Goal: Task Accomplishment & Management: Manage account settings

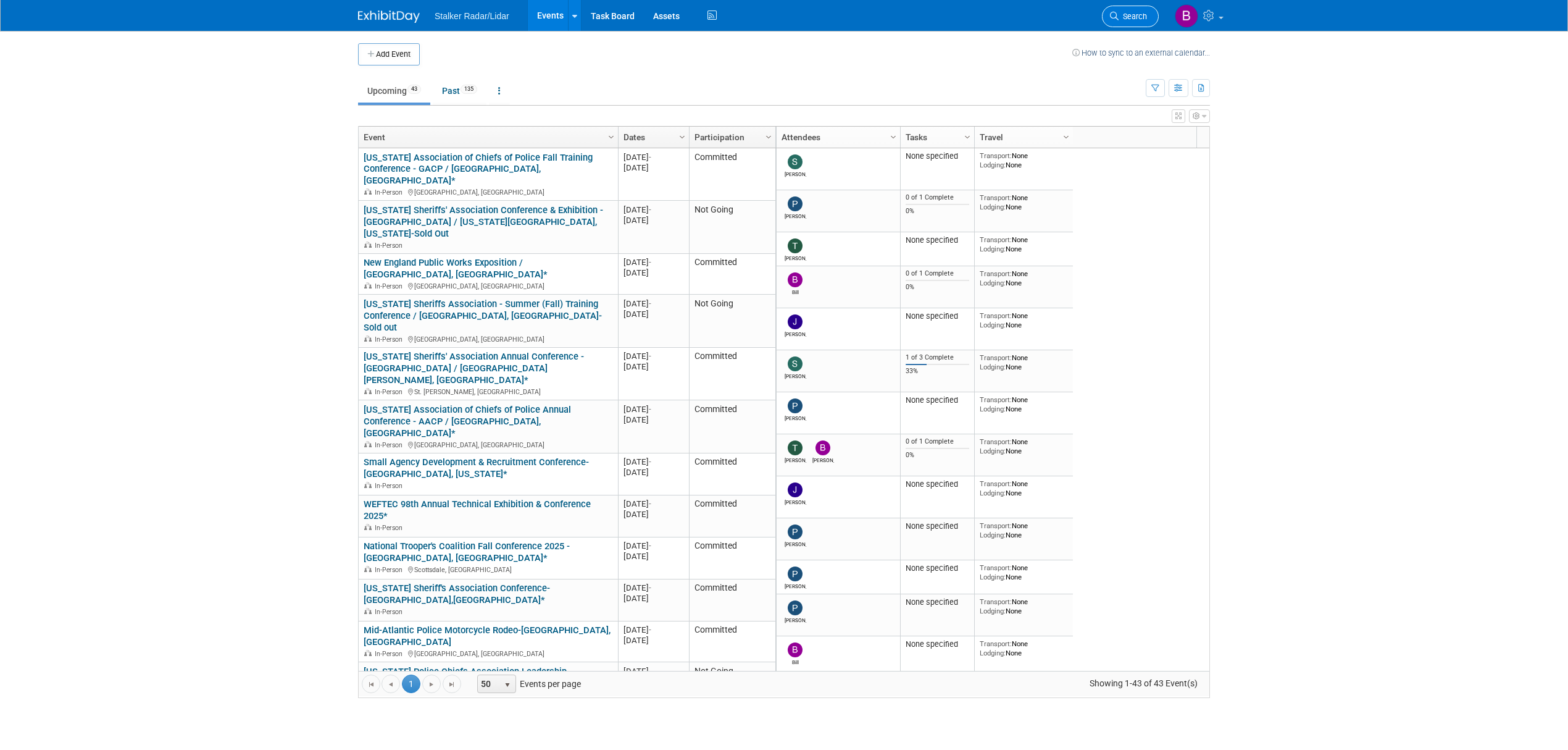
click at [1125, 13] on span "Search" at bounding box center [1133, 16] width 29 height 9
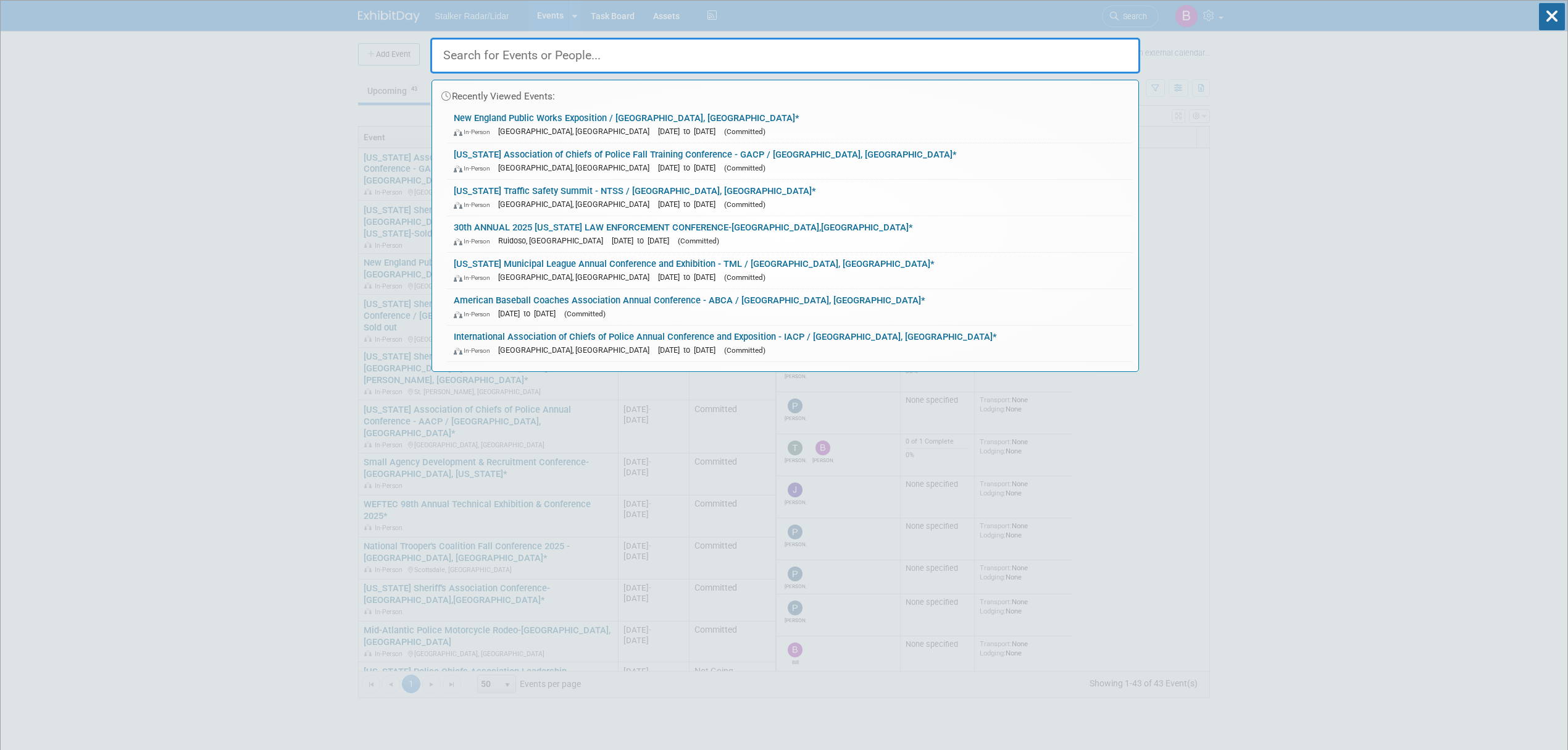
click at [497, 63] on input "text" at bounding box center [785, 55] width 710 height 36
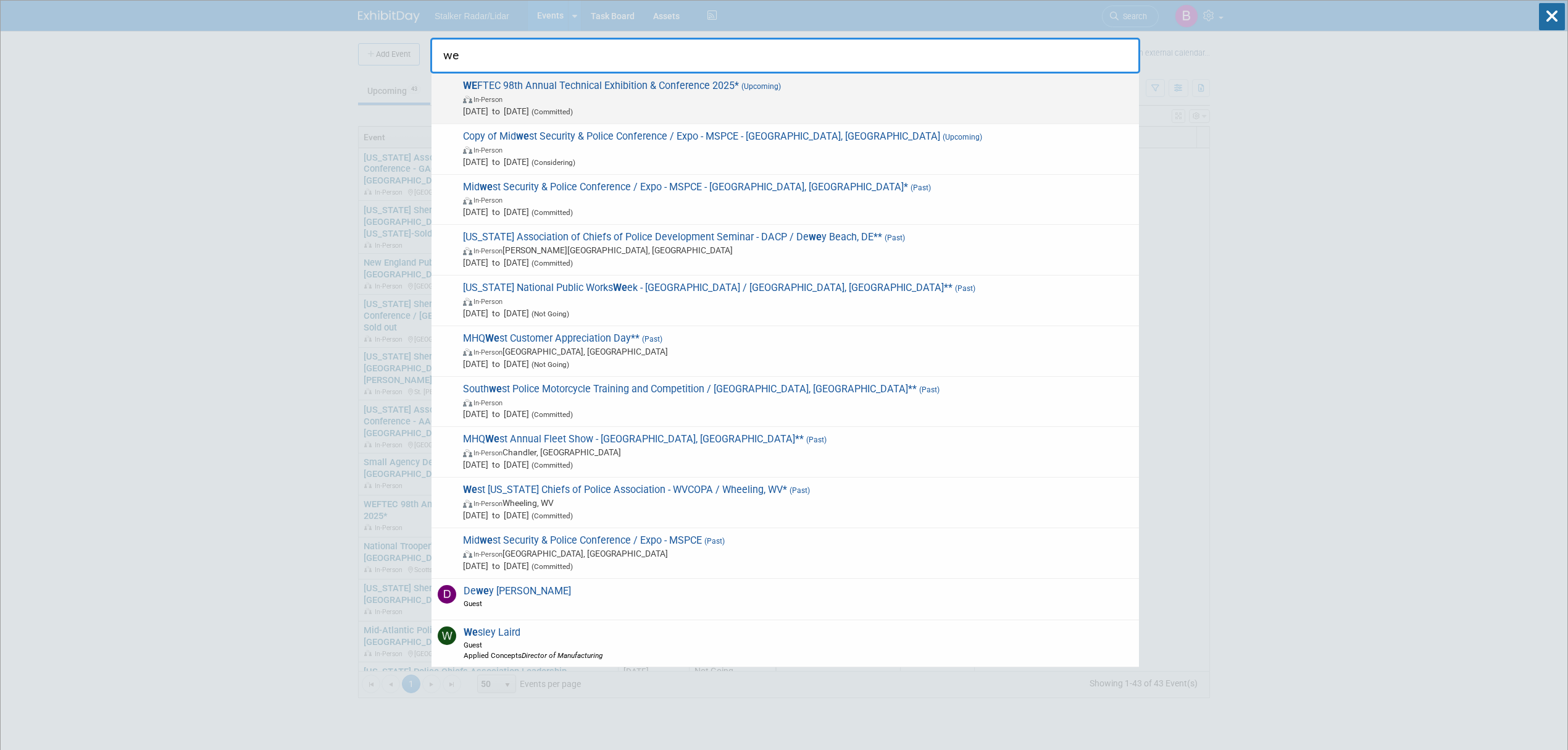
type input "we"
click at [533, 89] on span "WE FTEC 98th Annual Technical Exhibition & Conference 2025* (Upcoming) In-Perso…" at bounding box center [796, 98] width 674 height 38
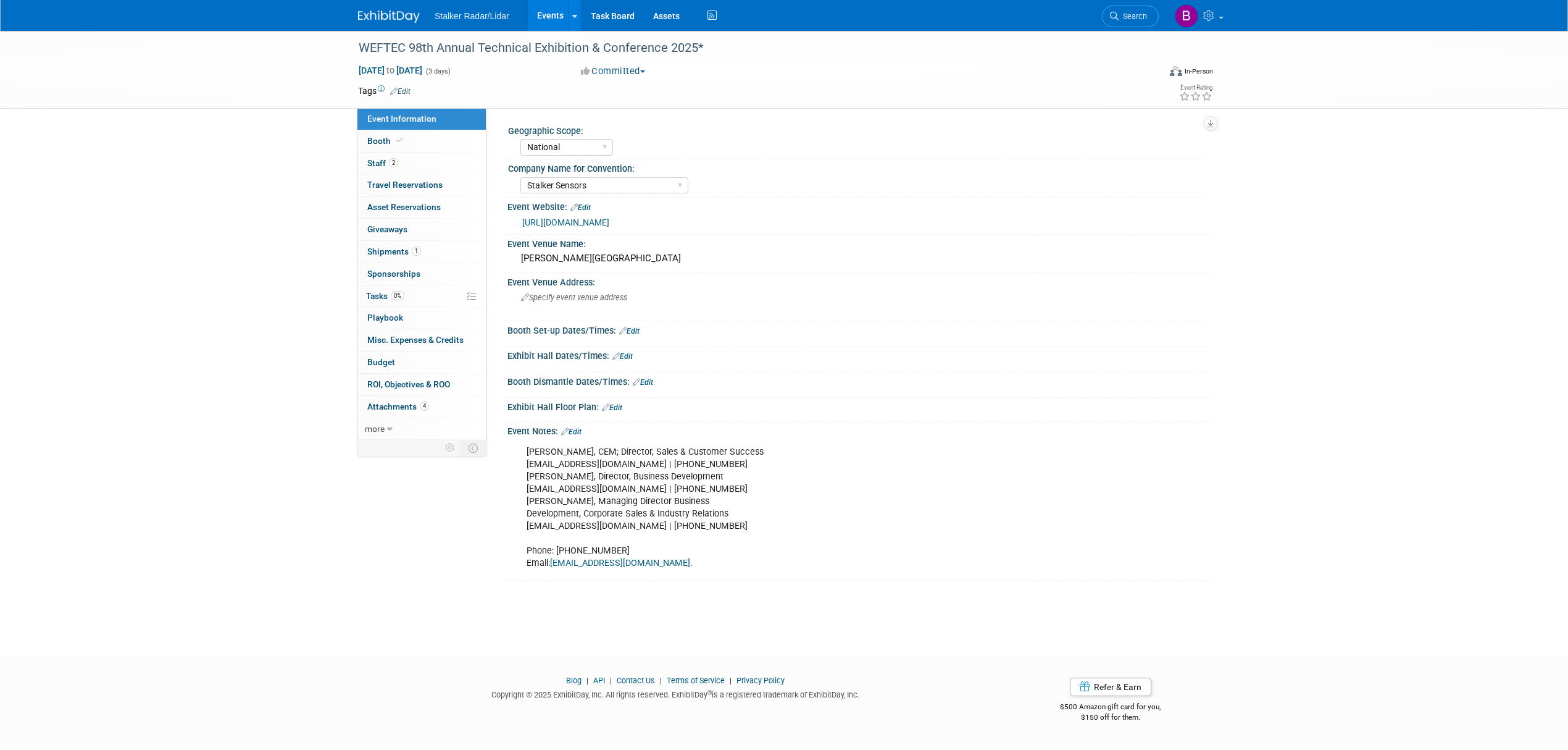
select select "National"
select select "Stalker Sensors"
click at [393, 147] on link "Booth" at bounding box center [422, 141] width 129 height 21
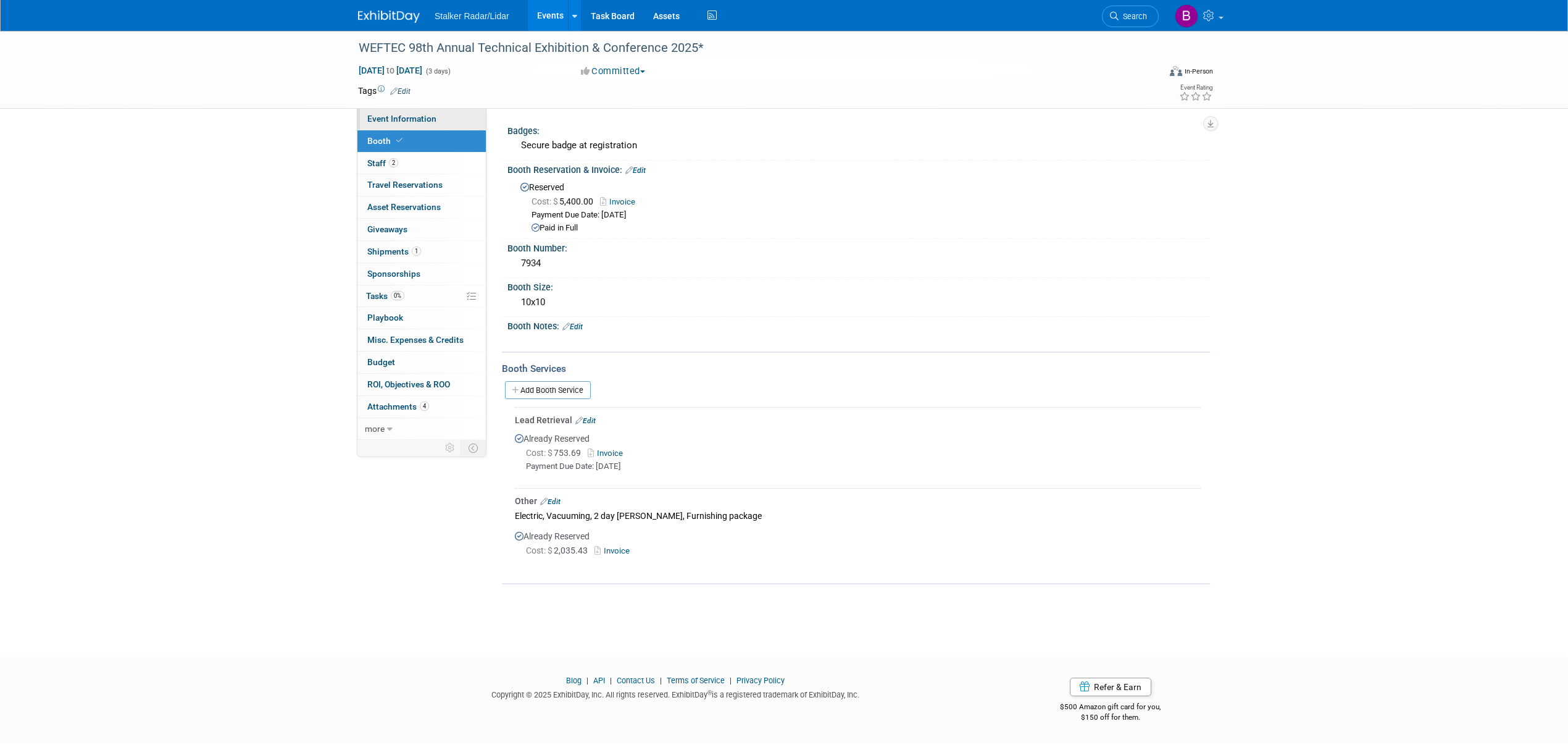
click at [398, 121] on span "Event Information" at bounding box center [401, 118] width 69 height 10
select select "National"
select select "Stalker Sensors"
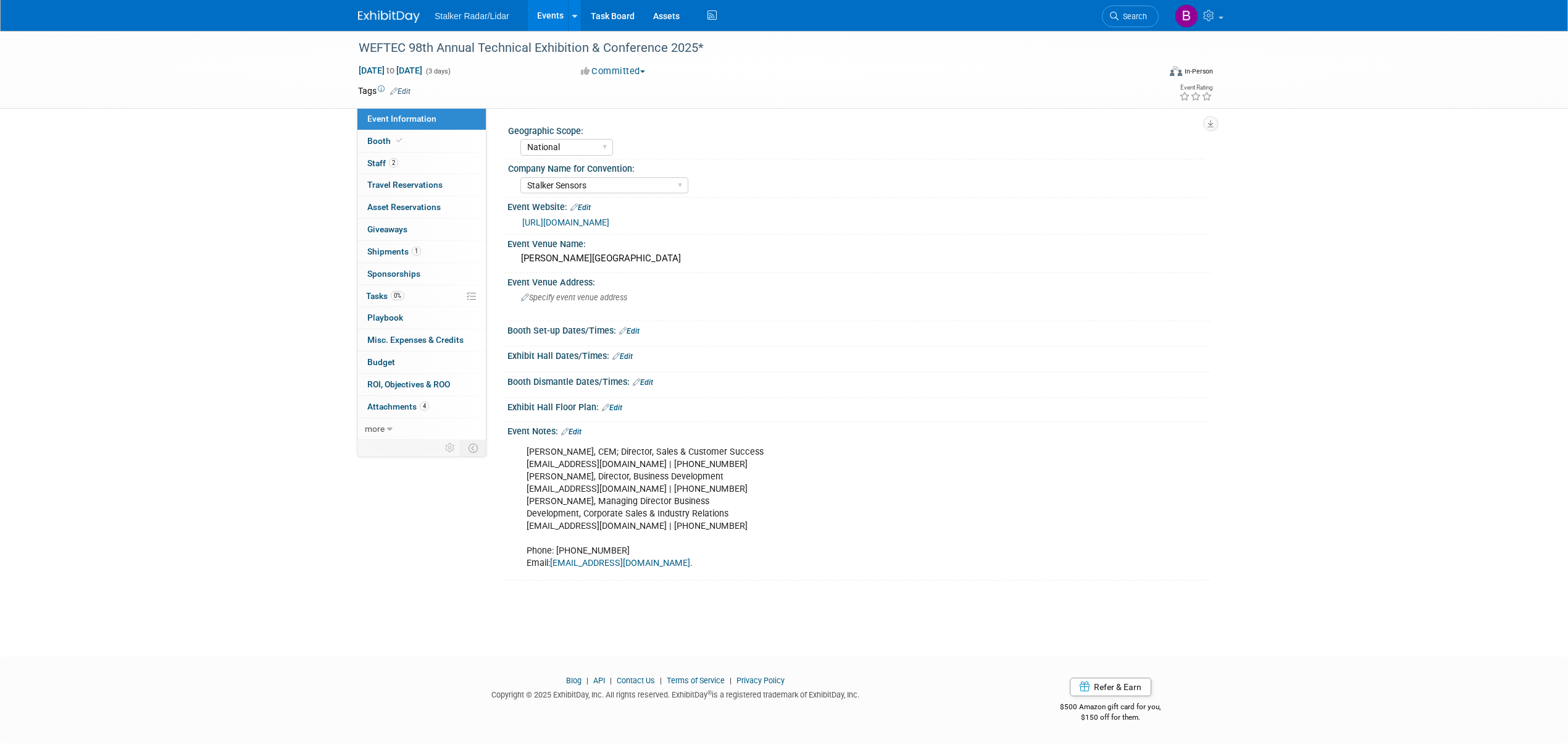
click at [579, 223] on link "[URL][DOMAIN_NAME]" at bounding box center [565, 222] width 87 height 10
click at [392, 144] on span "Booth" at bounding box center [386, 140] width 38 height 10
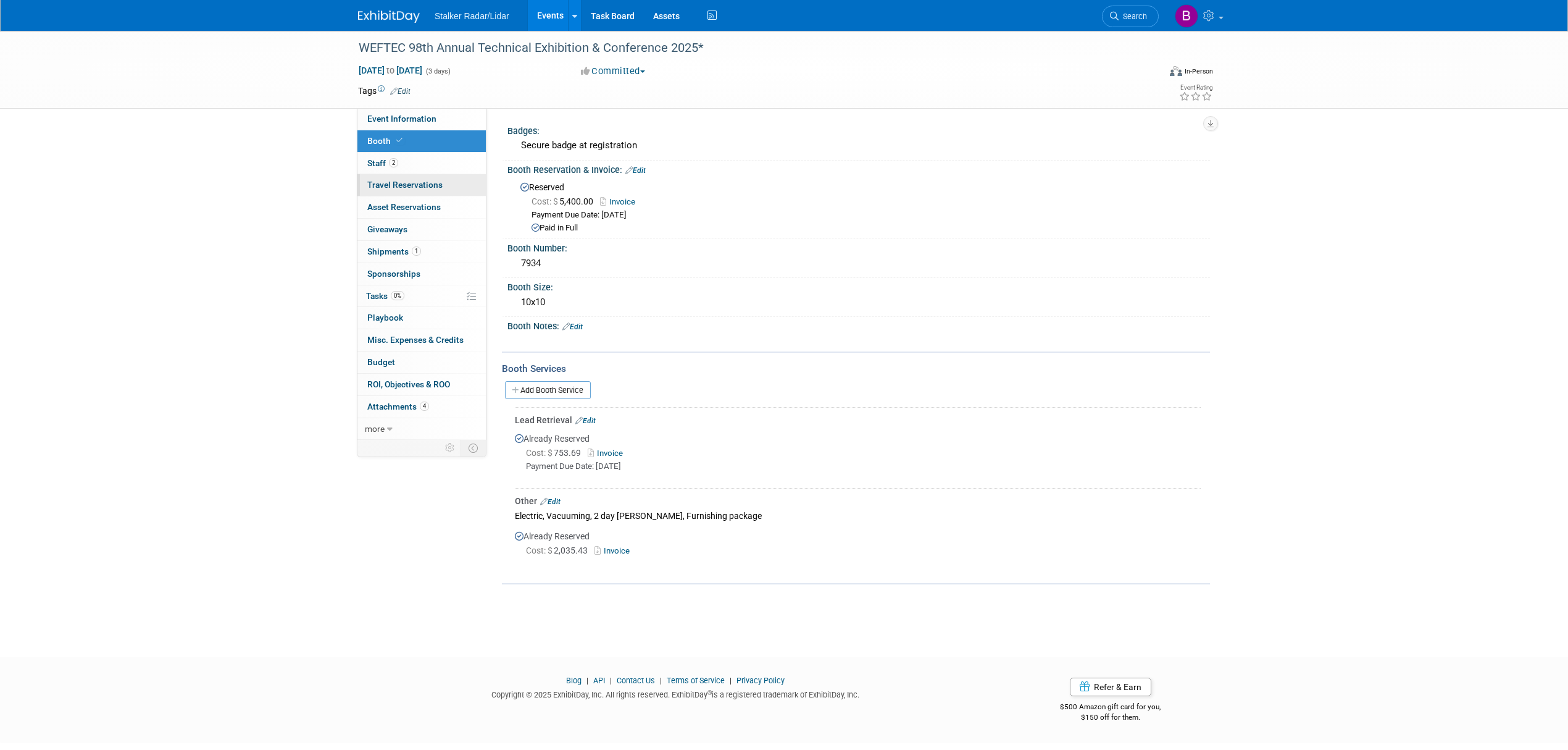
click at [395, 176] on link "0 Travel Reservations 0" at bounding box center [422, 185] width 129 height 21
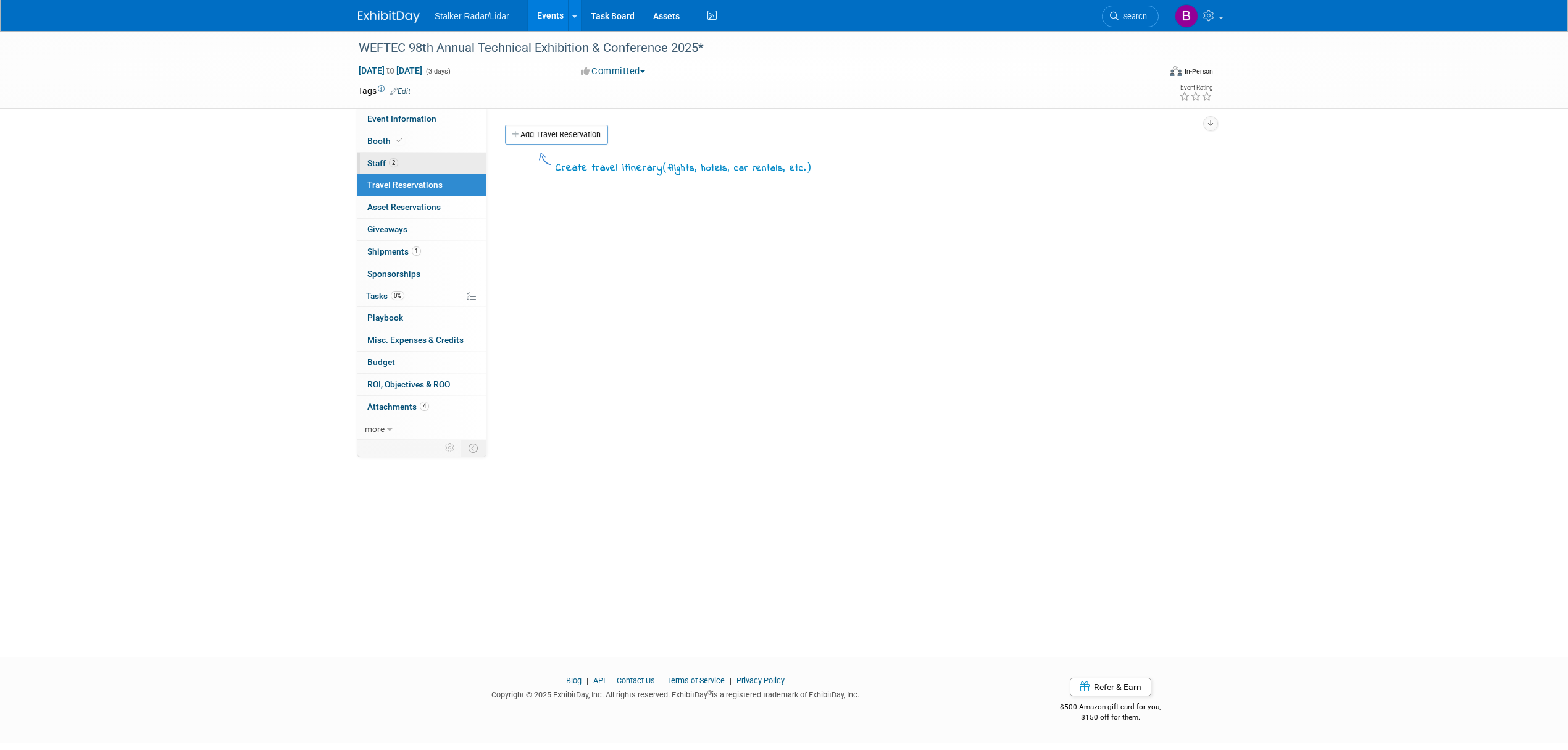
click at [395, 158] on span "2" at bounding box center [393, 163] width 9 height 9
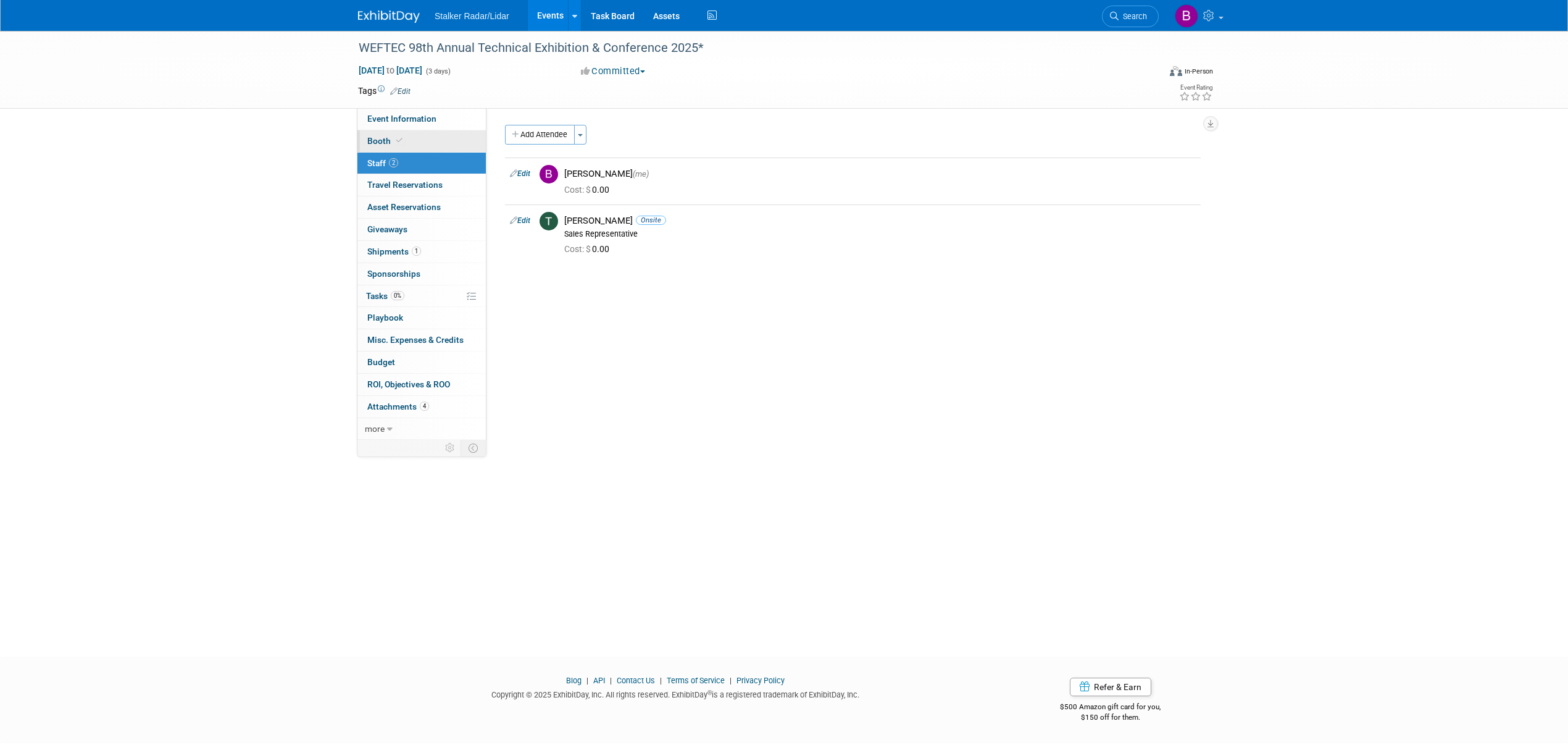
click at [395, 147] on link "Booth" at bounding box center [422, 141] width 129 height 21
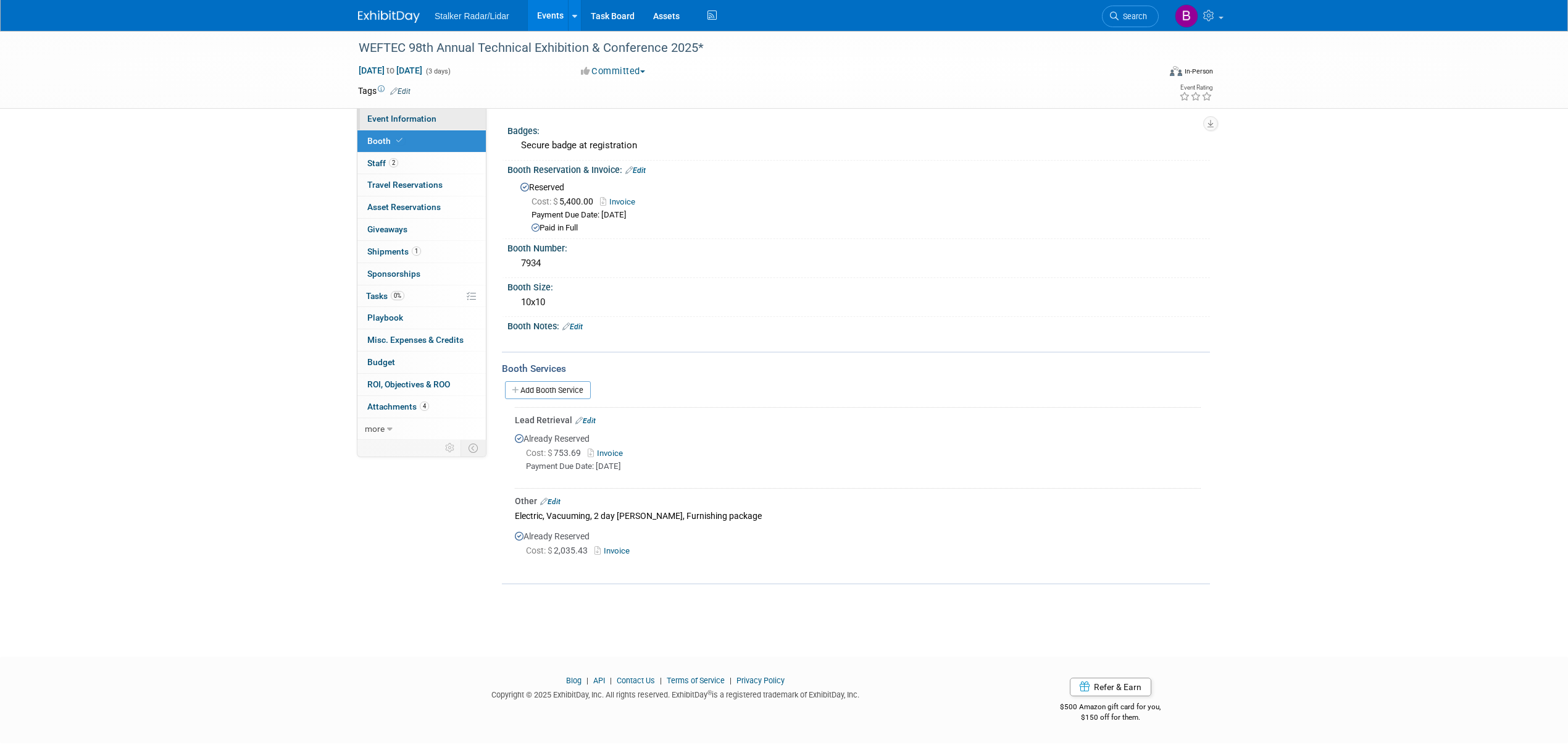
click at [402, 124] on link "Event Information" at bounding box center [422, 119] width 129 height 21
select select "National"
select select "Stalker Sensors"
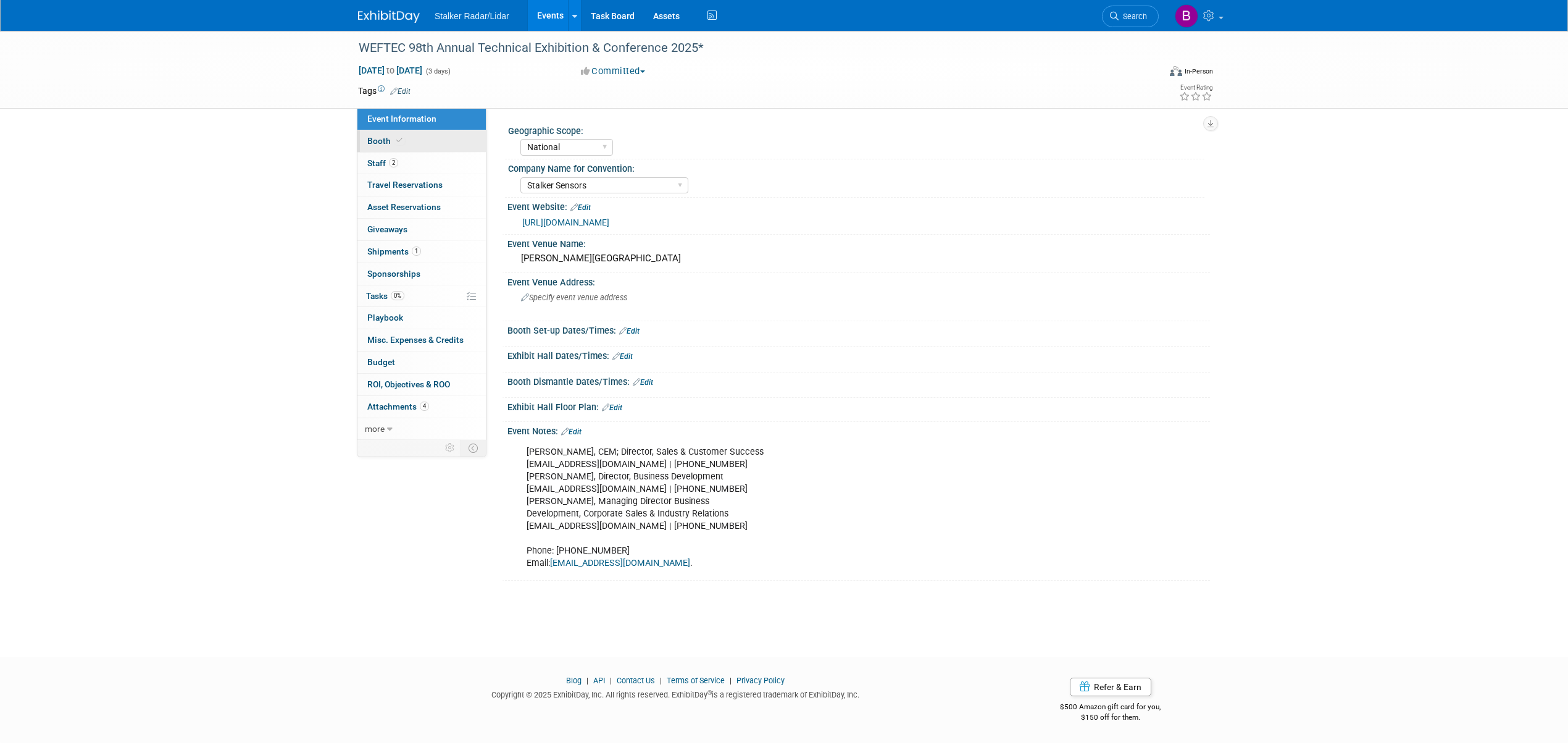
click at [379, 131] on link "Booth" at bounding box center [422, 141] width 129 height 21
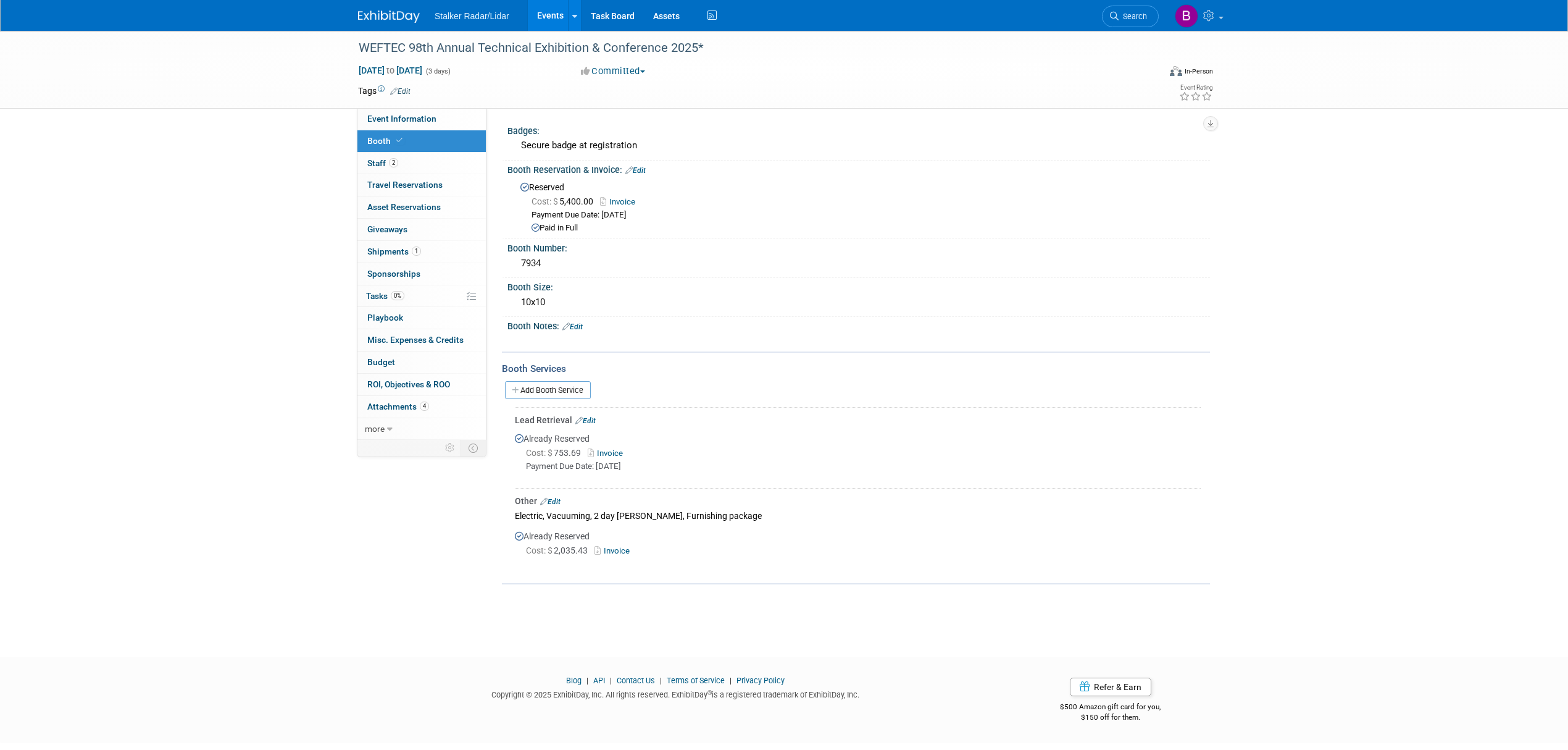
click at [618, 546] on link "Invoice" at bounding box center [614, 551] width 40 height 9
click at [401, 121] on span "Event Information" at bounding box center [401, 118] width 69 height 10
select select "National"
select select "Stalker Sensors"
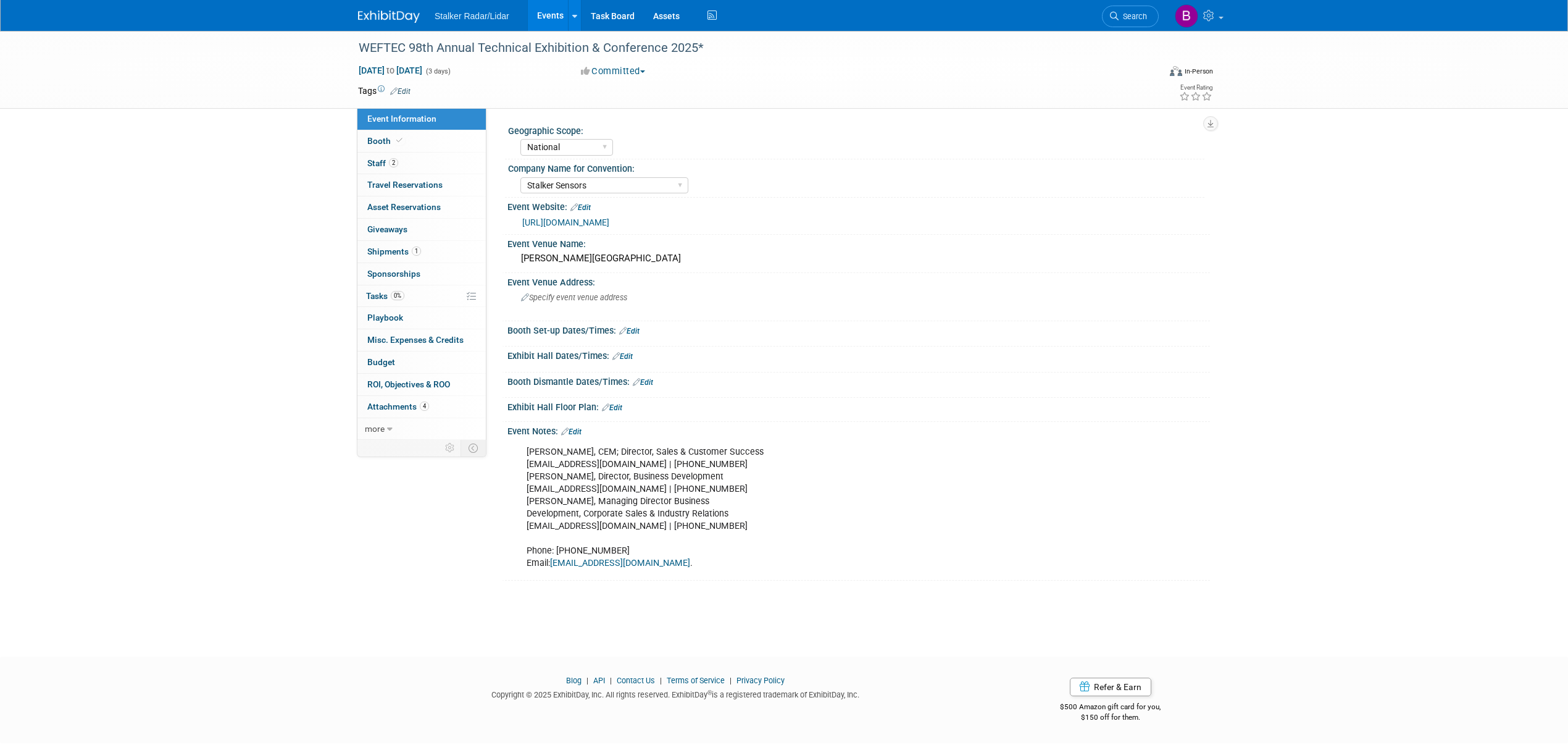
click at [580, 219] on link "https://www.weftec.org/" at bounding box center [565, 222] width 87 height 10
click at [544, 13] on link "Events" at bounding box center [550, 15] width 45 height 31
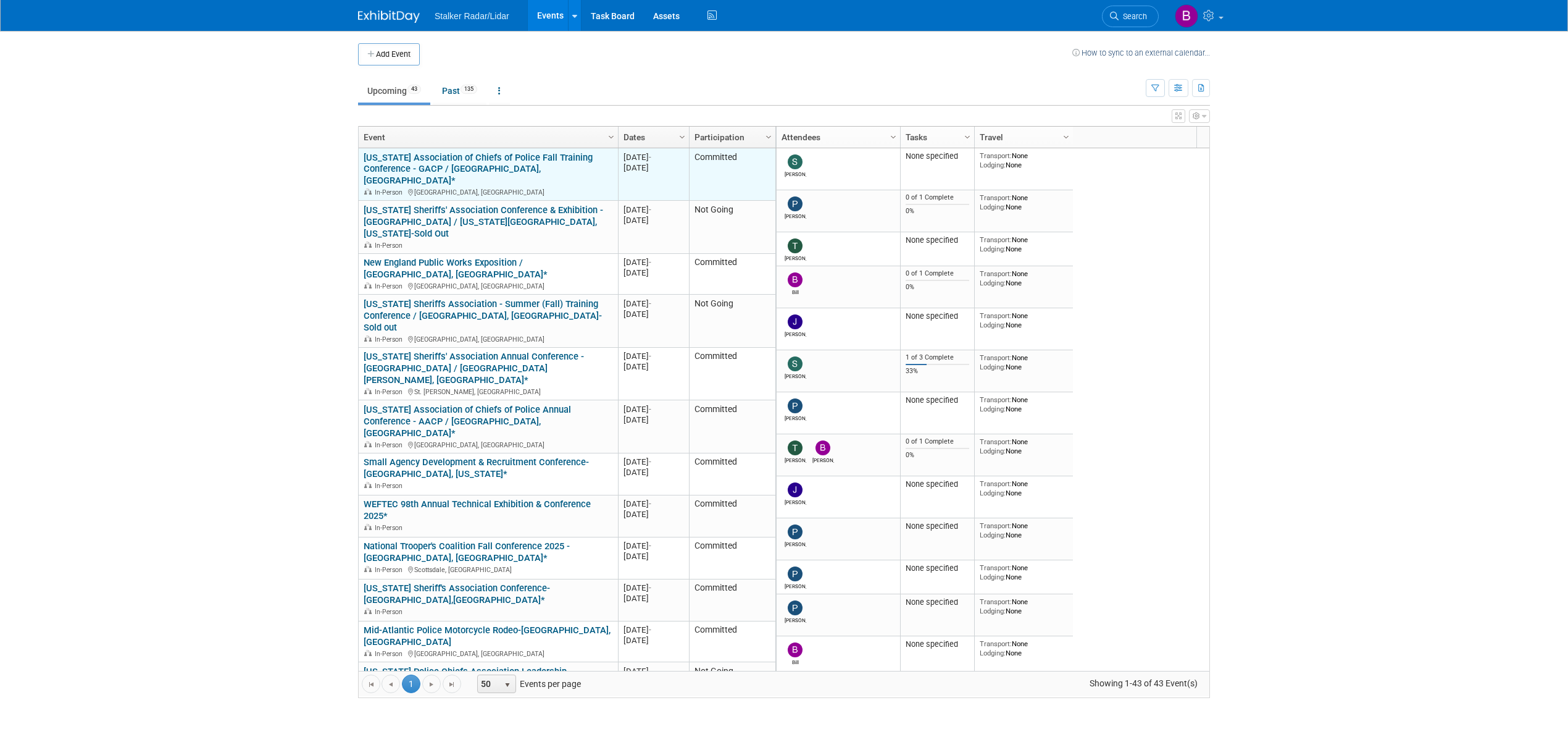
click at [474, 158] on link "[US_STATE] Association of Chiefs of Police Fall Training Conference - GACP / [G…" at bounding box center [478, 169] width 229 height 35
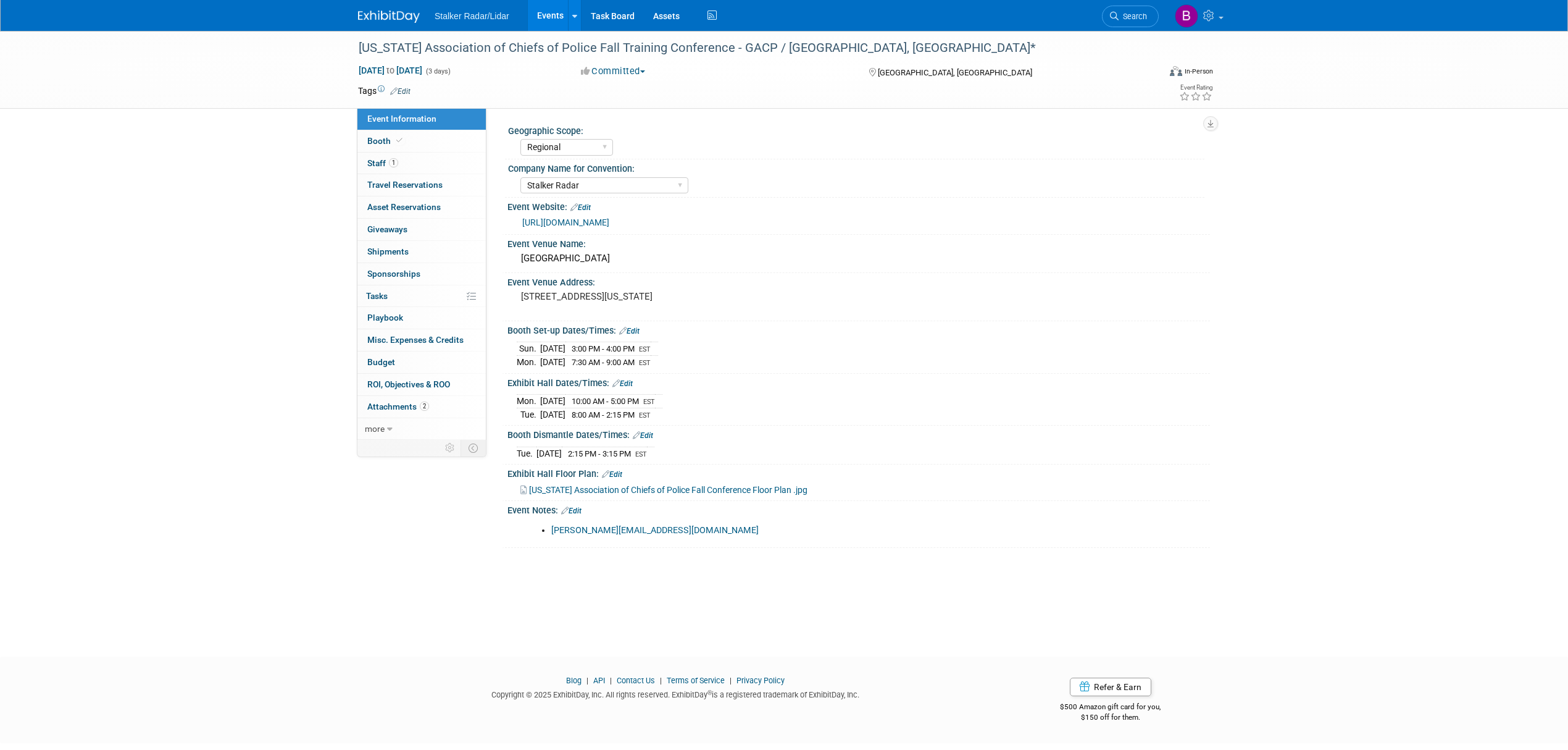
select select "Regional"
select select "Stalker Radar"
click at [574, 512] on link "Edit" at bounding box center [571, 511] width 21 height 9
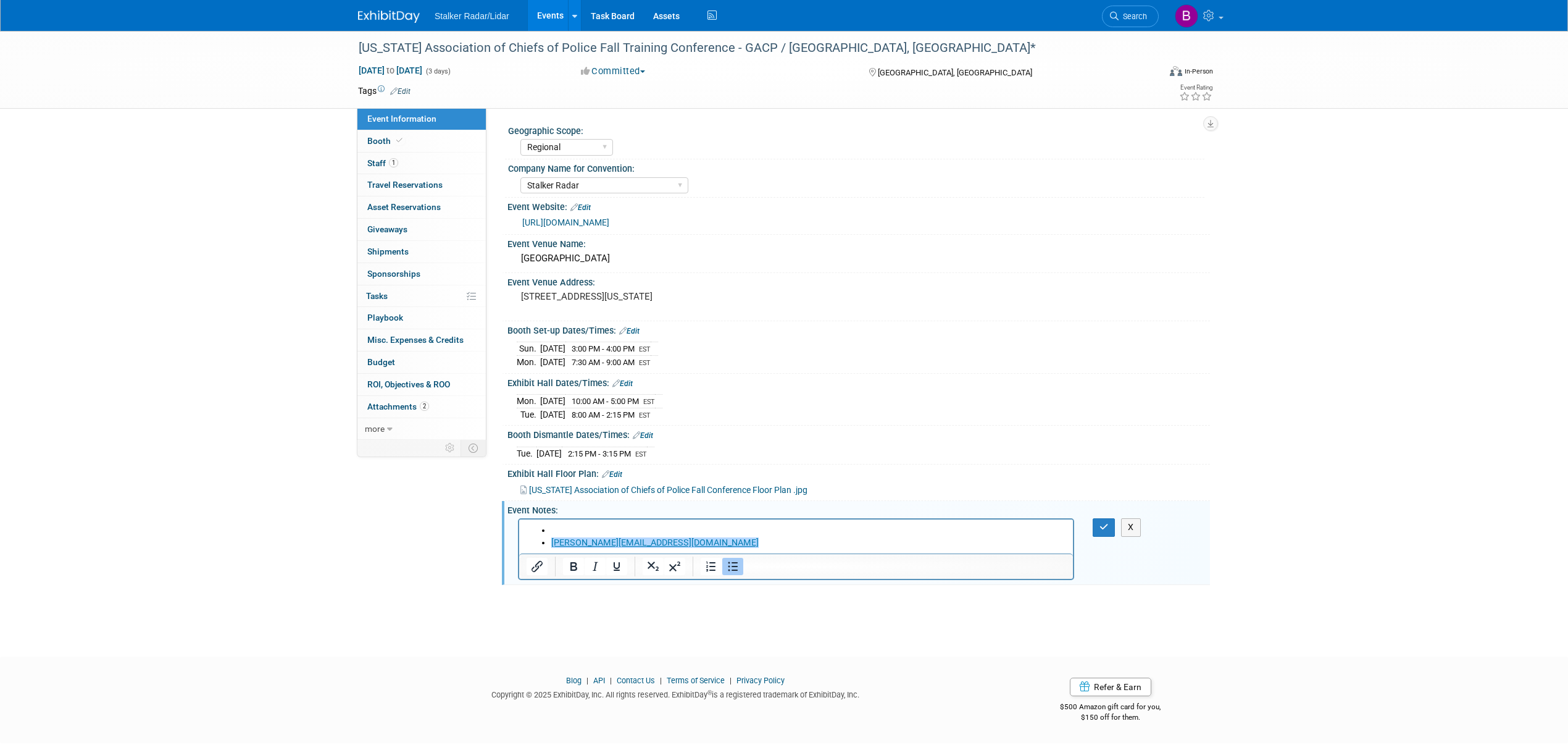
click at [884, 533] on li "Rich Text Area. Press ALT-0 for help." at bounding box center [809, 531] width 515 height 13
drag, startPoint x: 549, startPoint y: 527, endPoint x: 482, endPoint y: 525, distance: 67.0
click at [519, 525] on html "﻿gambrell@gachiefs.com" at bounding box center [796, 534] width 554 height 29
click at [1105, 528] on icon "button" at bounding box center [1103, 527] width 9 height 9
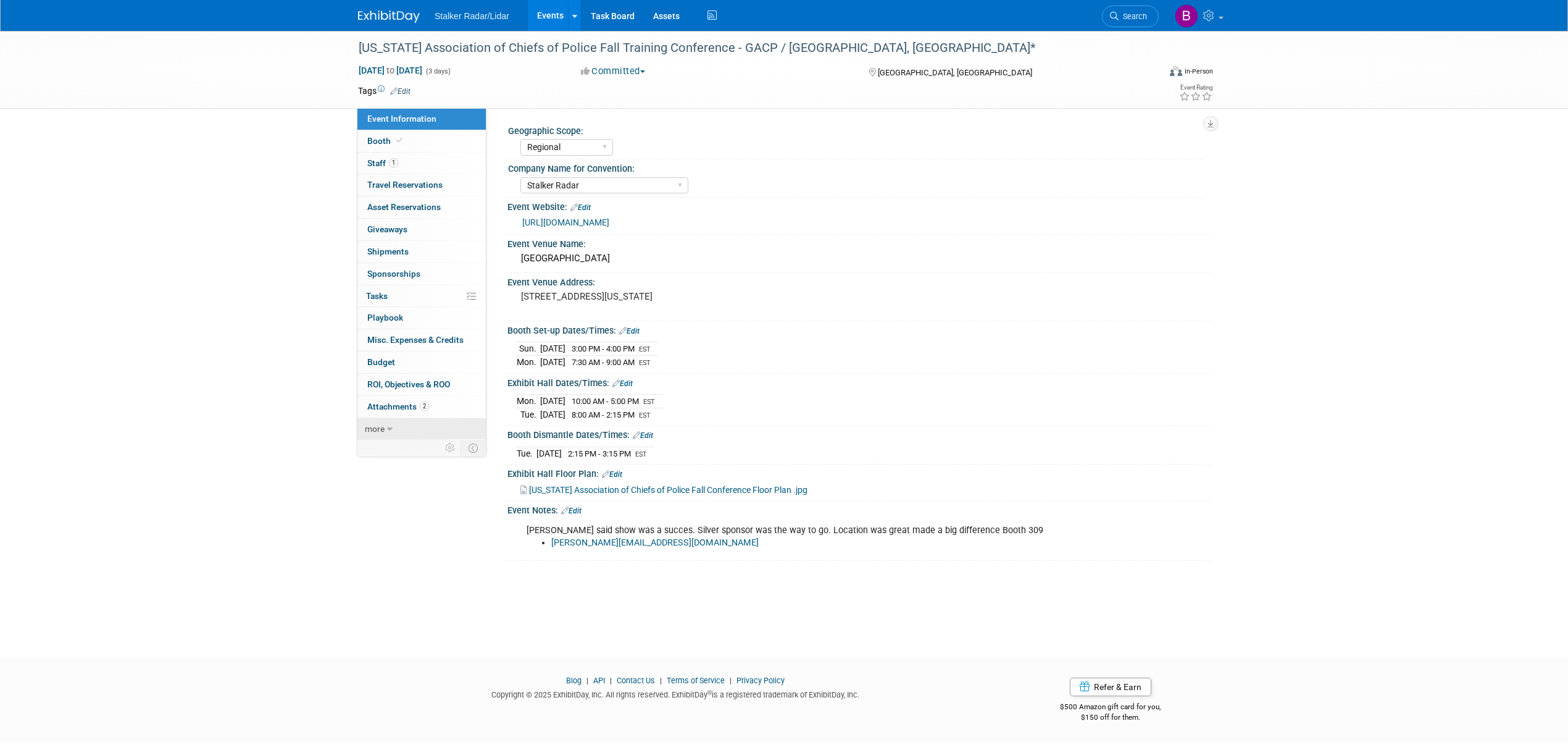
click at [391, 433] on icon at bounding box center [390, 429] width 5 height 9
click at [410, 476] on span "Copy/Duplicate Event" at bounding box center [408, 472] width 83 height 10
select select "8"
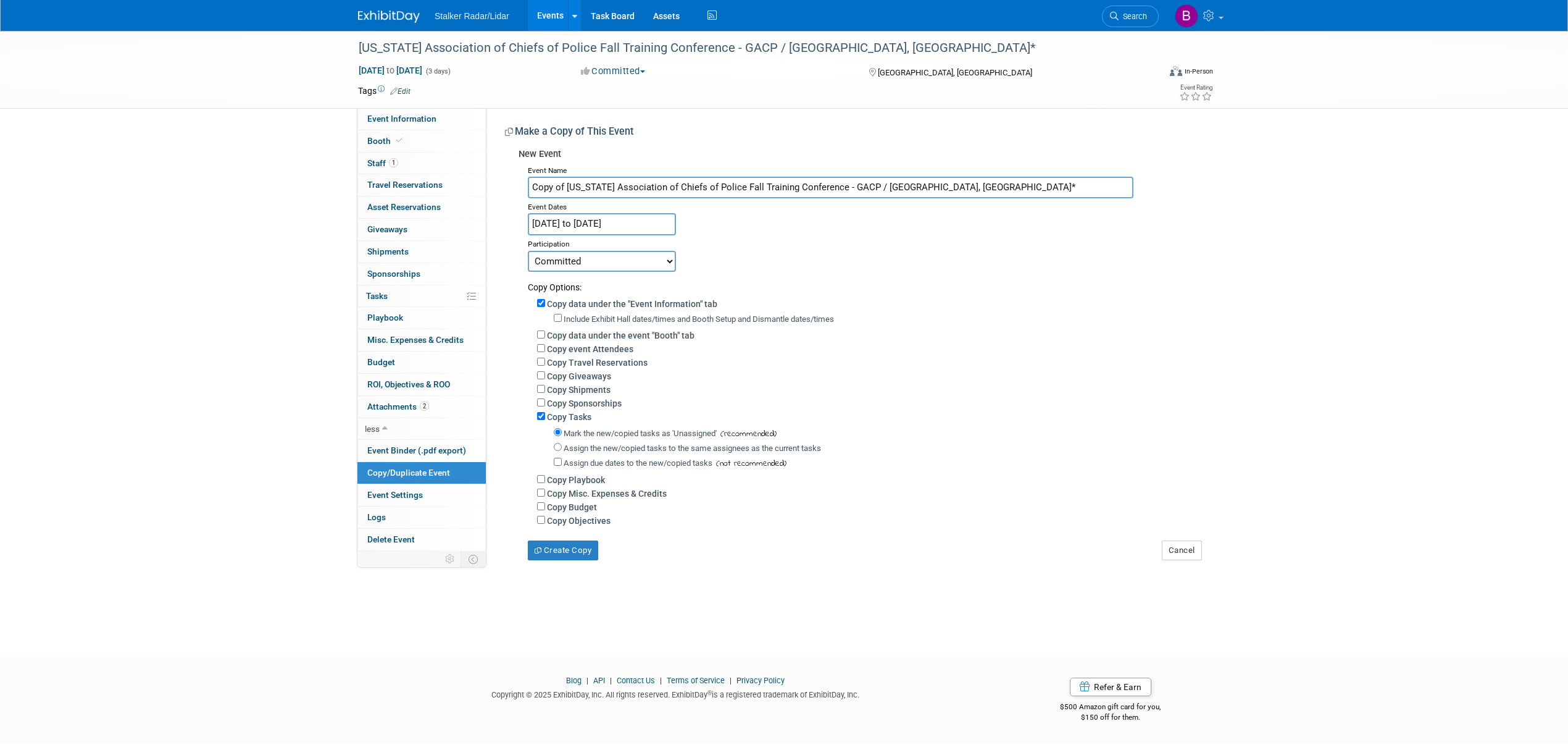
click at [644, 225] on input "Sep 14, 2025 to Sep 16, 2025" at bounding box center [602, 223] width 148 height 21
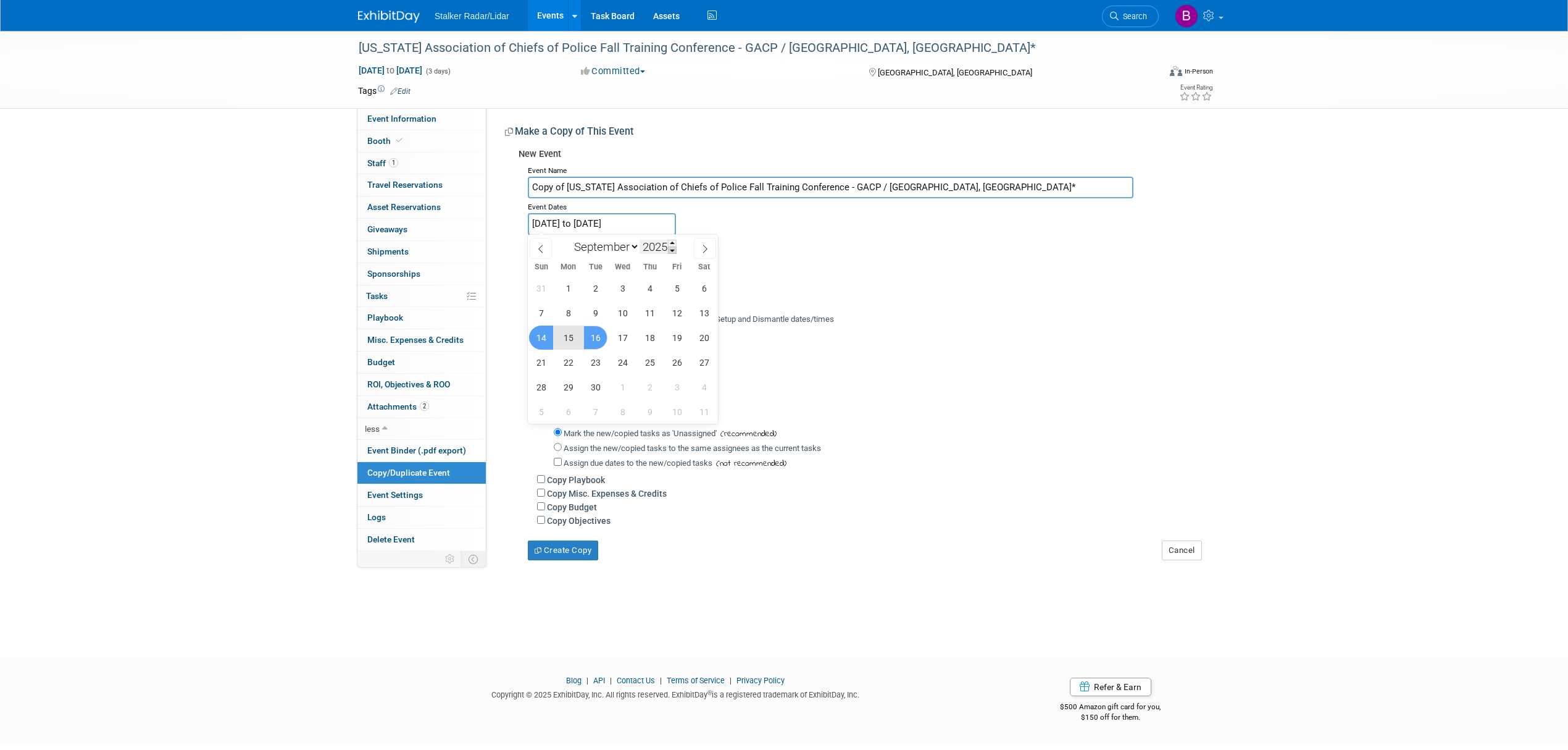
click at [672, 248] on span at bounding box center [673, 250] width 9 height 7
click at [672, 243] on span at bounding box center [673, 243] width 9 height 7
type input "2026"
click at [574, 337] on span "14" at bounding box center [567, 337] width 24 height 24
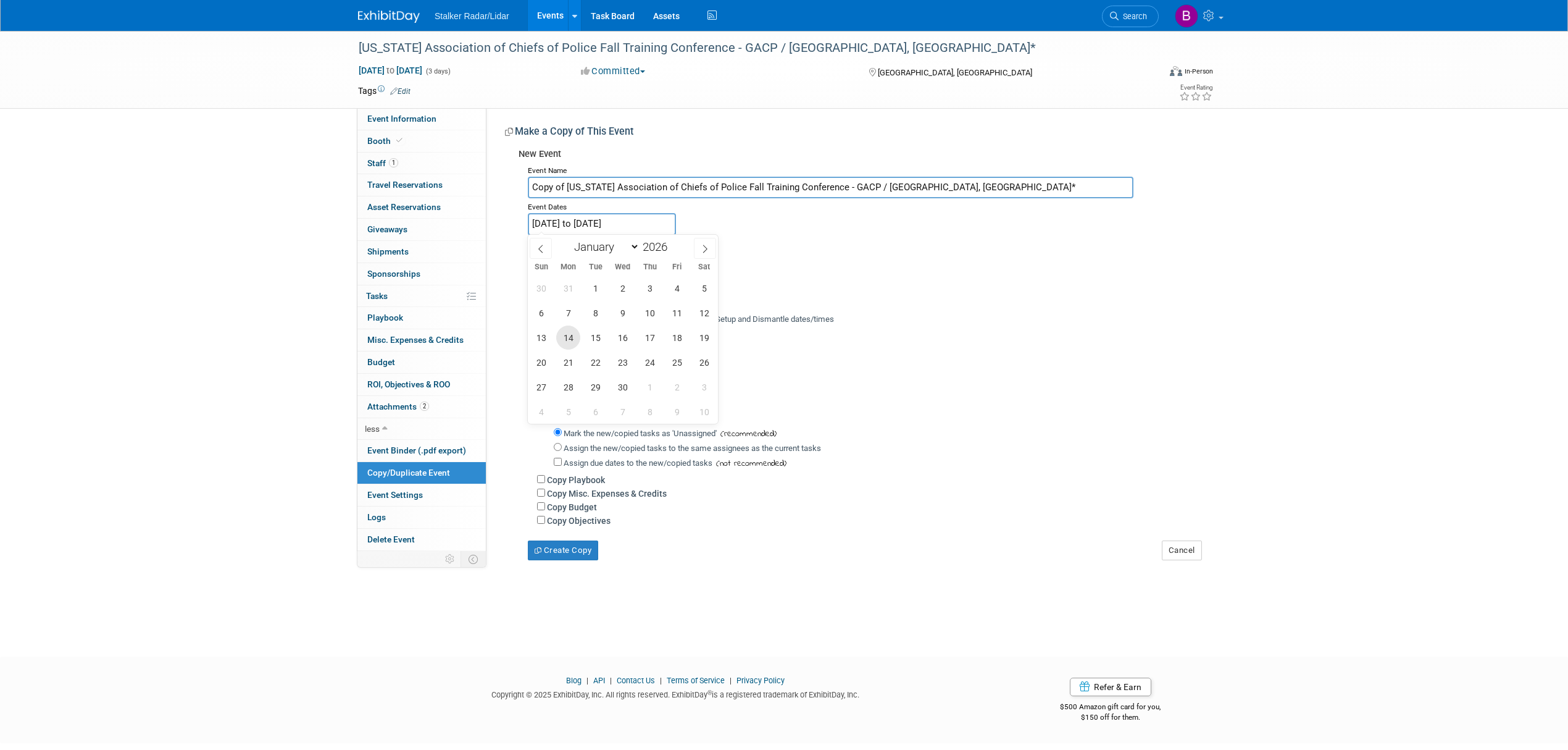
type input "[DATE]"
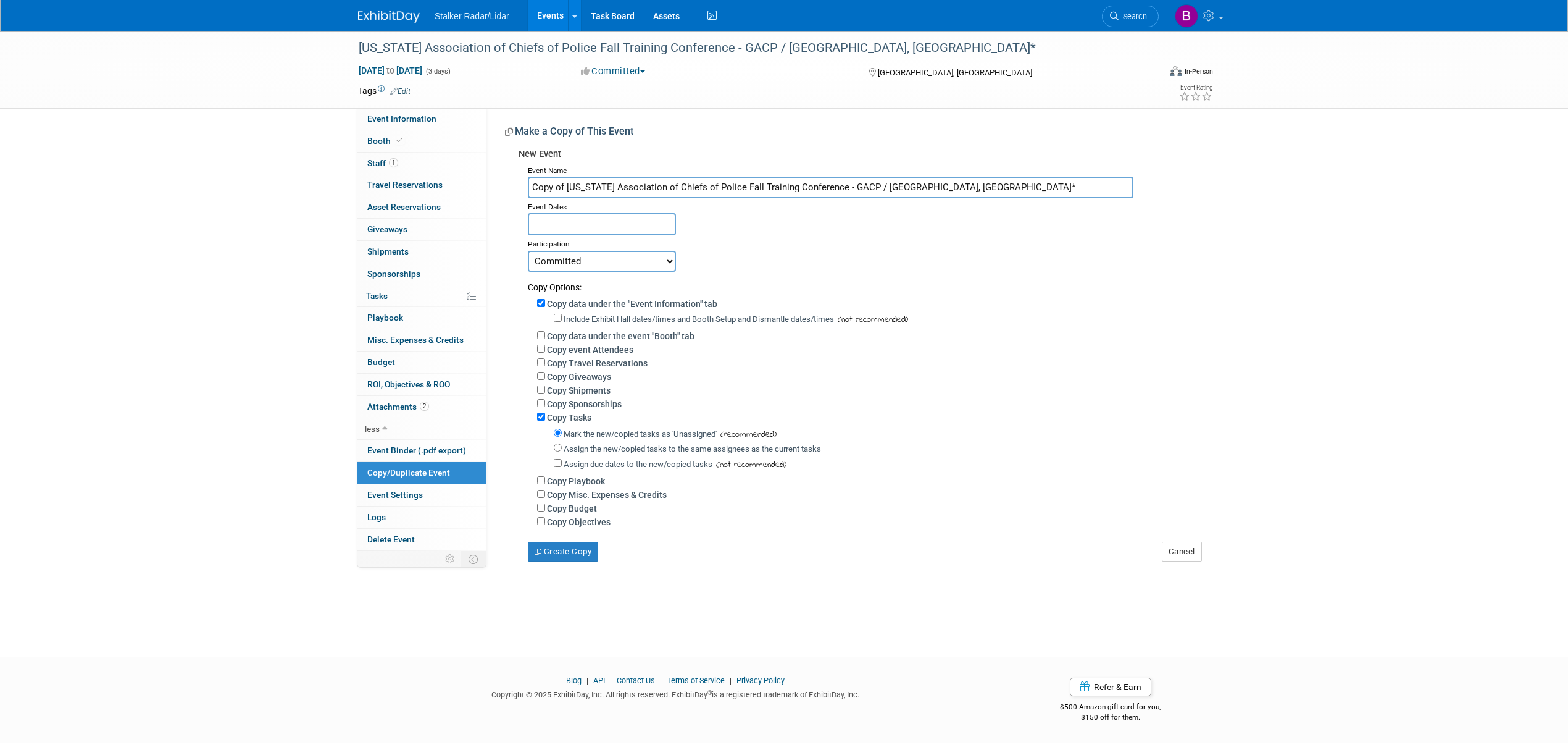
click at [985, 297] on div "Copy data under the "Event Information" tab" at bounding box center [868, 303] width 664 height 13
click at [572, 554] on button "Create Copy" at bounding box center [563, 552] width 71 height 20
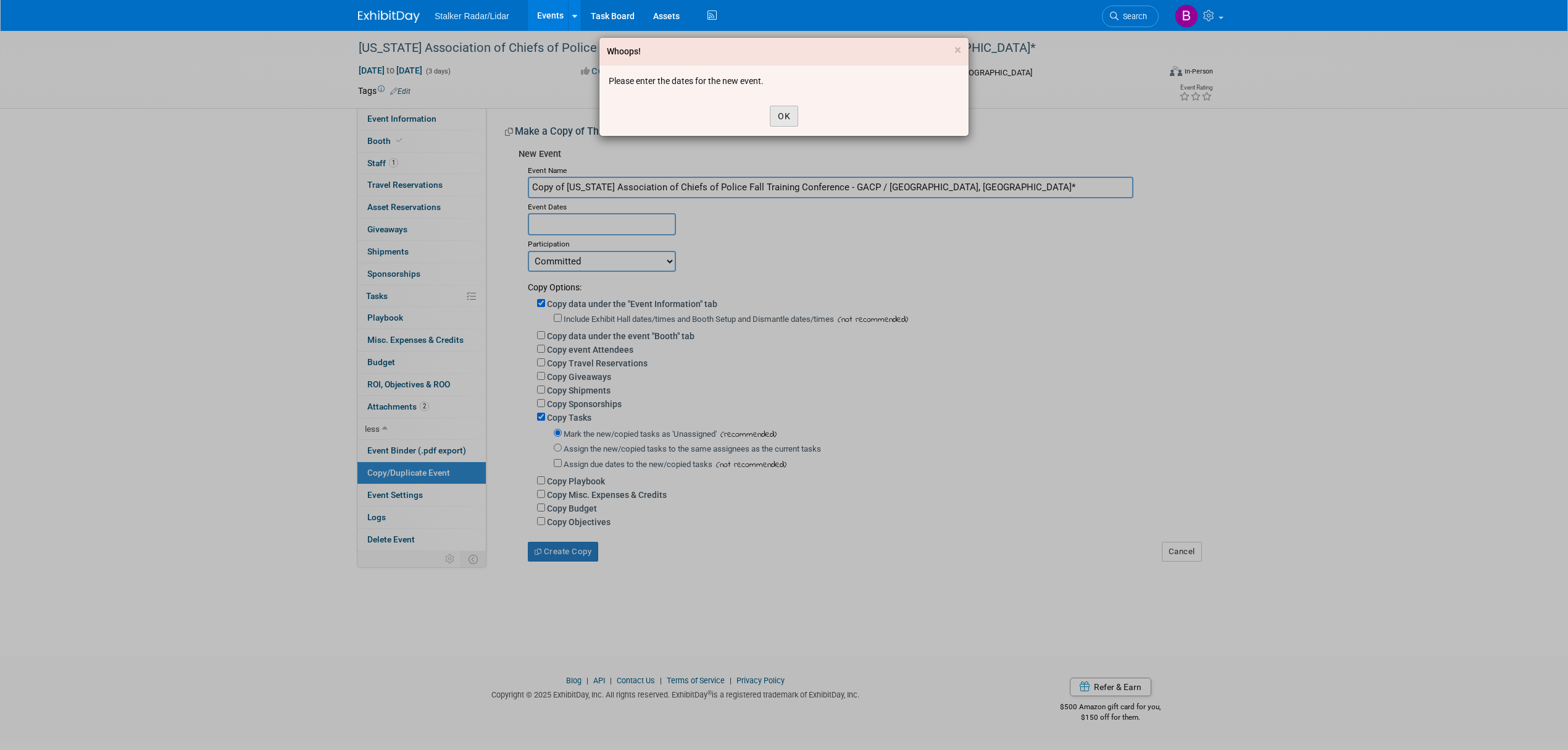
click at [791, 113] on button "OK" at bounding box center [784, 115] width 29 height 21
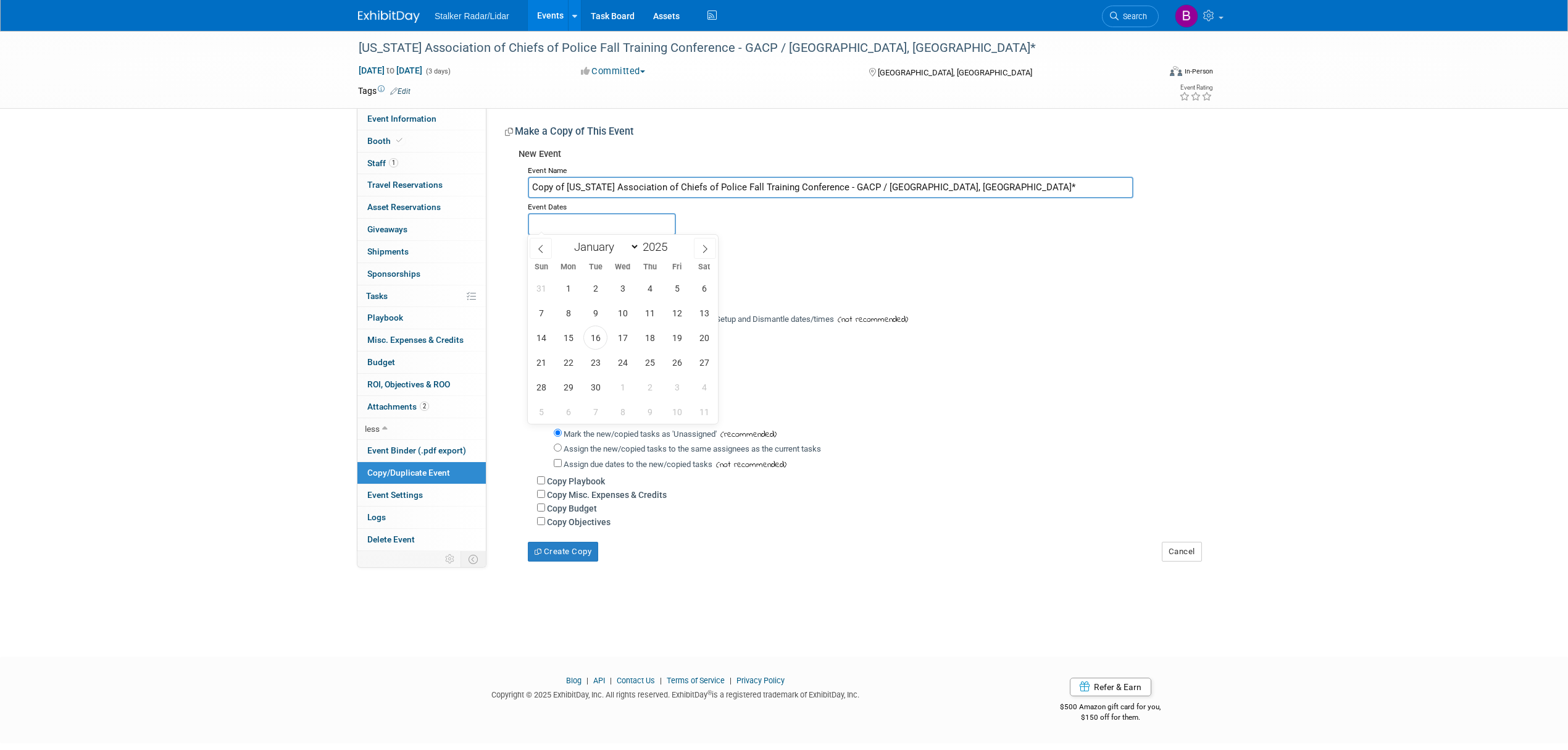
click at [578, 217] on input "text" at bounding box center [602, 223] width 148 height 21
click at [563, 337] on span "15" at bounding box center [567, 337] width 24 height 24
click at [633, 339] on span "17" at bounding box center [622, 337] width 24 height 24
type input "[DATE] to [DATE]"
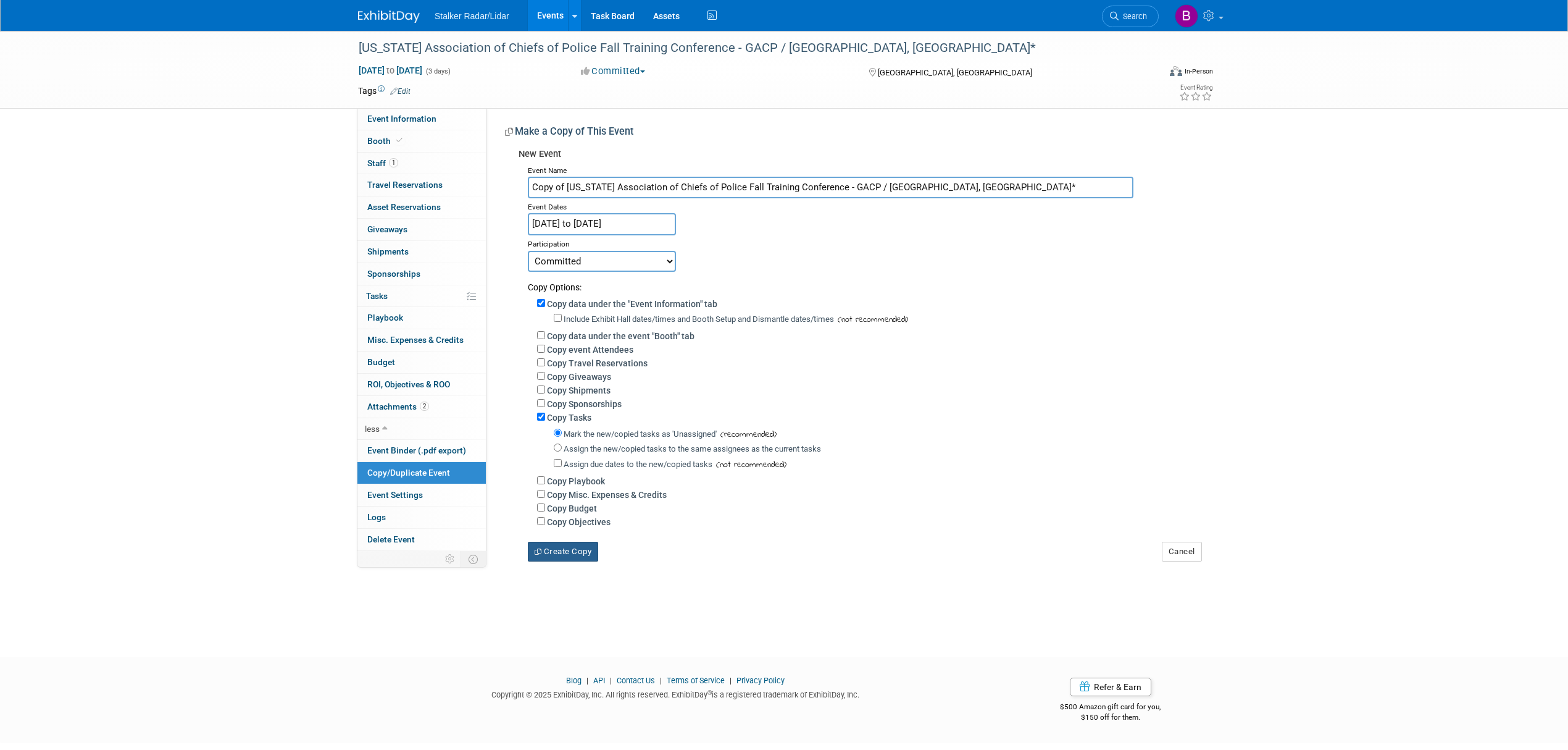
click at [573, 549] on button "Create Copy" at bounding box center [563, 552] width 71 height 20
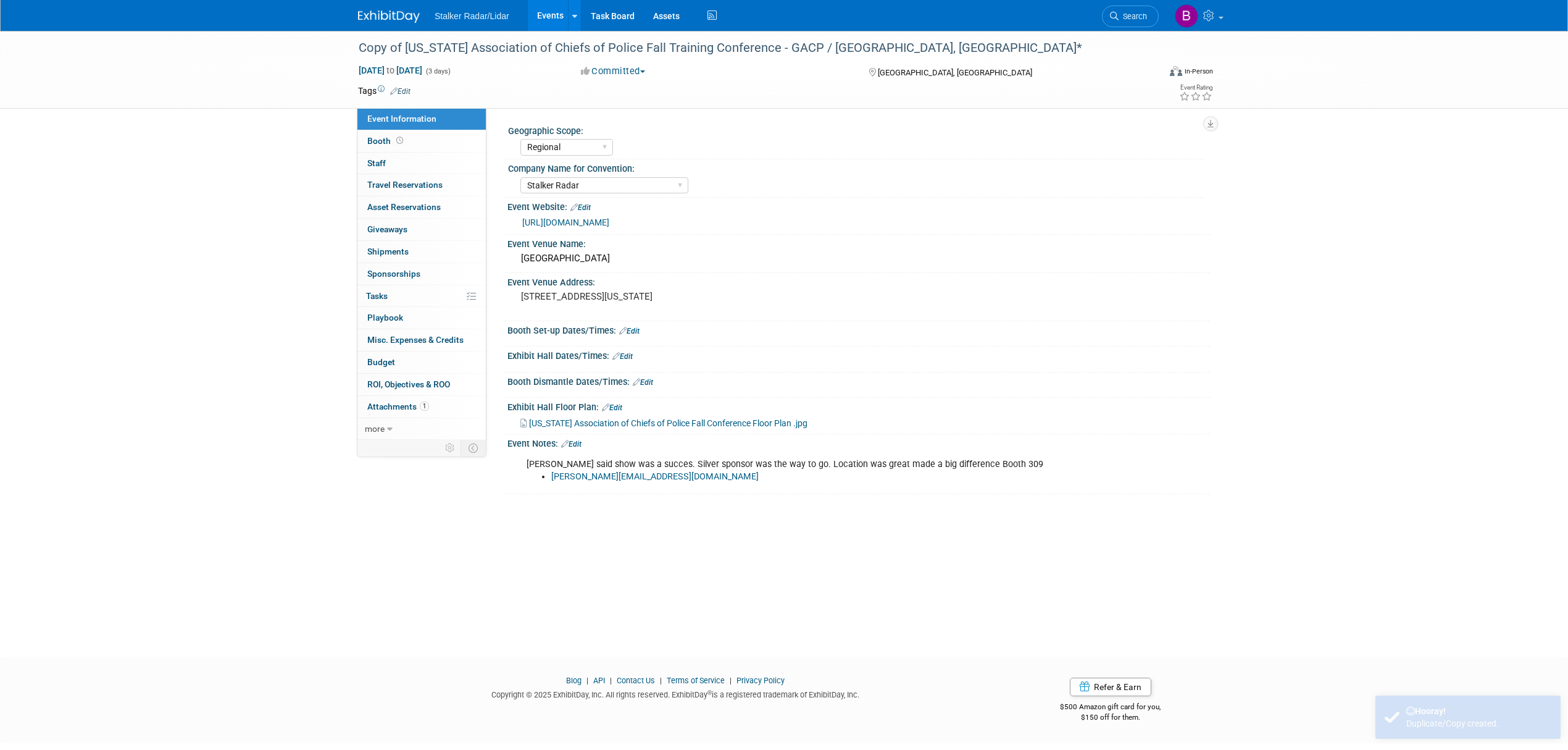
select select "Regional"
select select "Stalker Radar"
click at [423, 67] on span "[DATE] to [DATE]" at bounding box center [390, 71] width 65 height 11
select select "8"
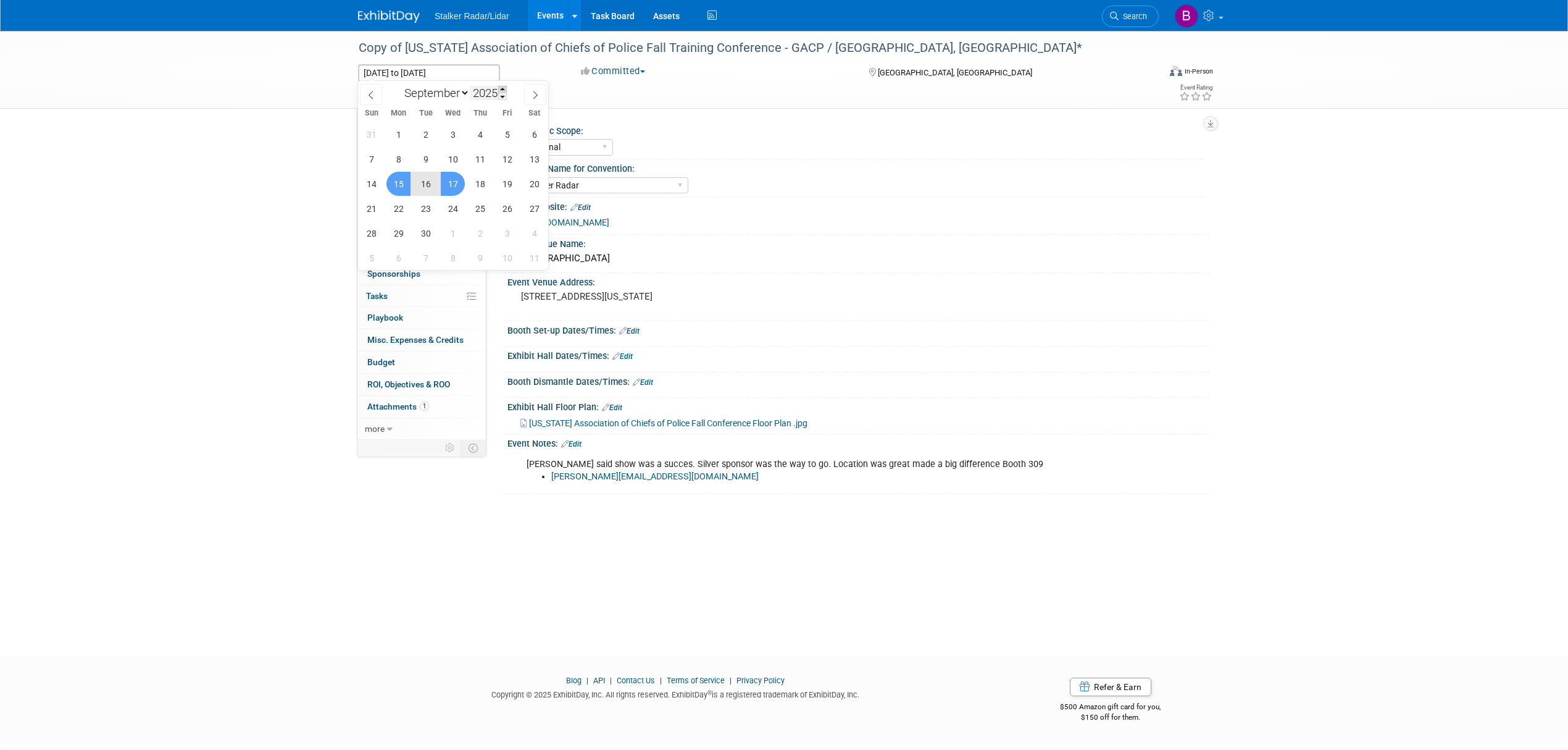
click at [507, 89] on span at bounding box center [503, 89] width 9 height 7
type input "2026"
click at [398, 189] on span "14" at bounding box center [398, 183] width 24 height 24
type input "[DATE]"
click at [459, 184] on span "16" at bounding box center [452, 183] width 24 height 24
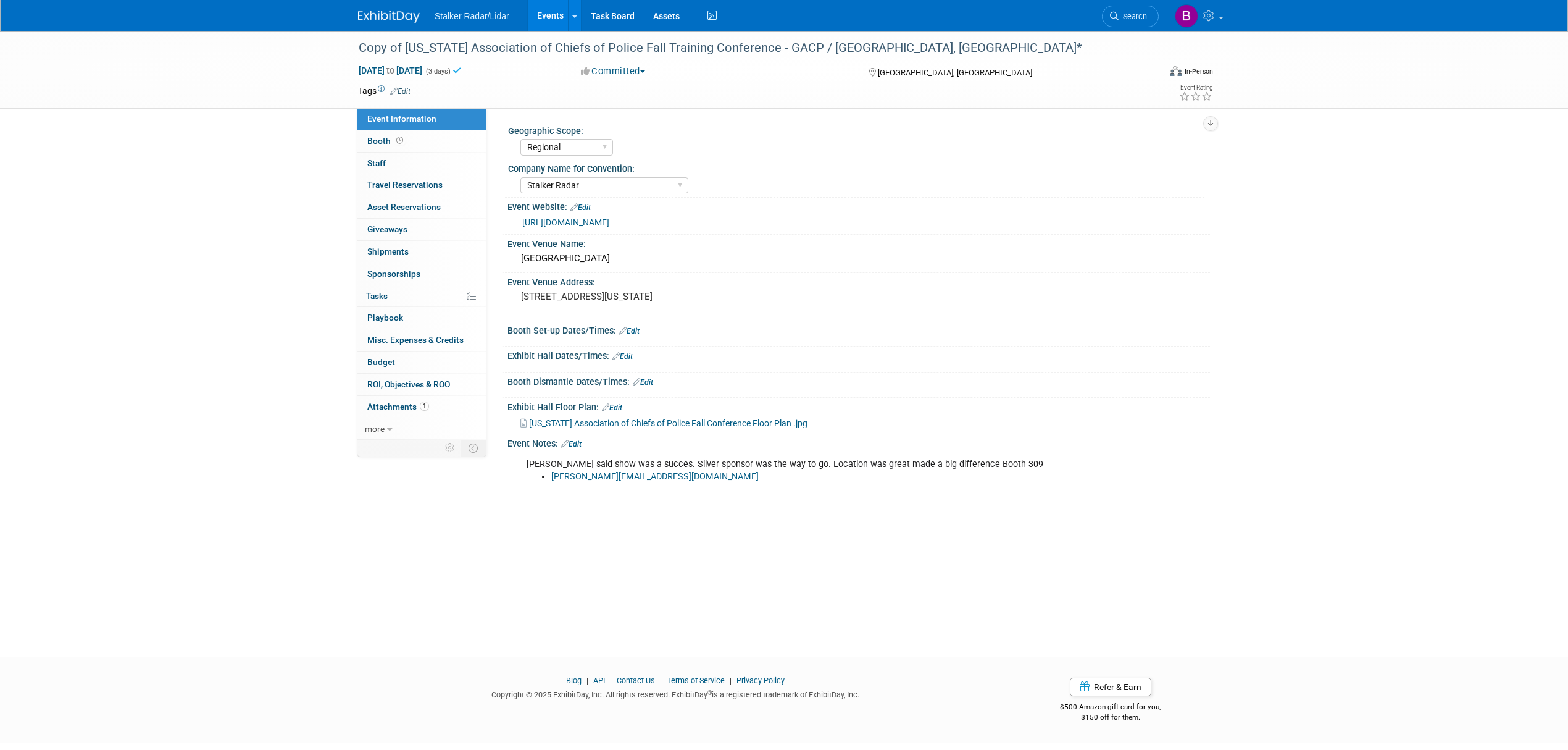
click at [917, 137] on div "Regional National International" at bounding box center [862, 146] width 684 height 20
click at [609, 219] on link "[URL][DOMAIN_NAME]" at bounding box center [565, 222] width 87 height 10
click at [407, 137] on link "Booth" at bounding box center [422, 141] width 129 height 21
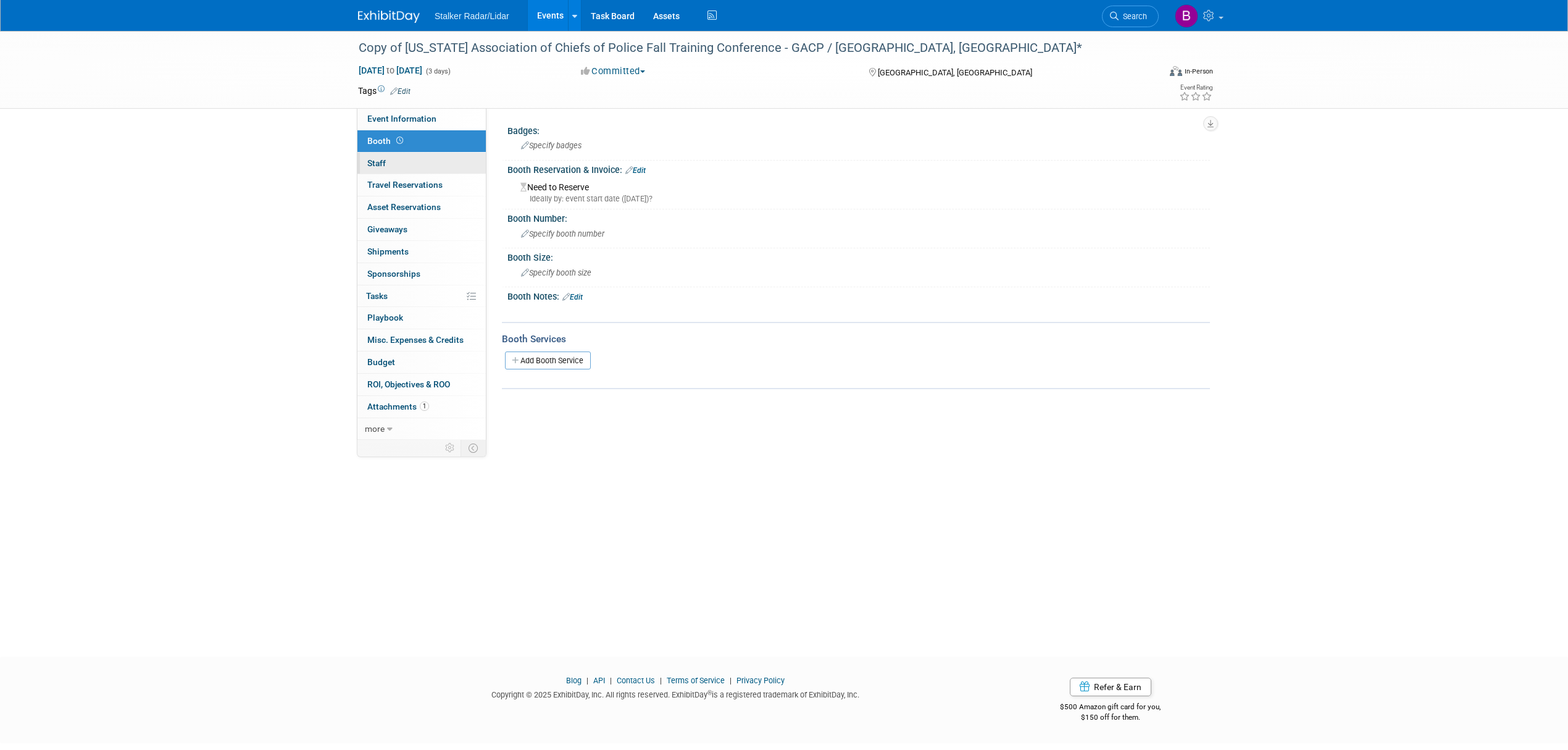
click at [413, 166] on link "0 Staff 0" at bounding box center [422, 164] width 129 height 21
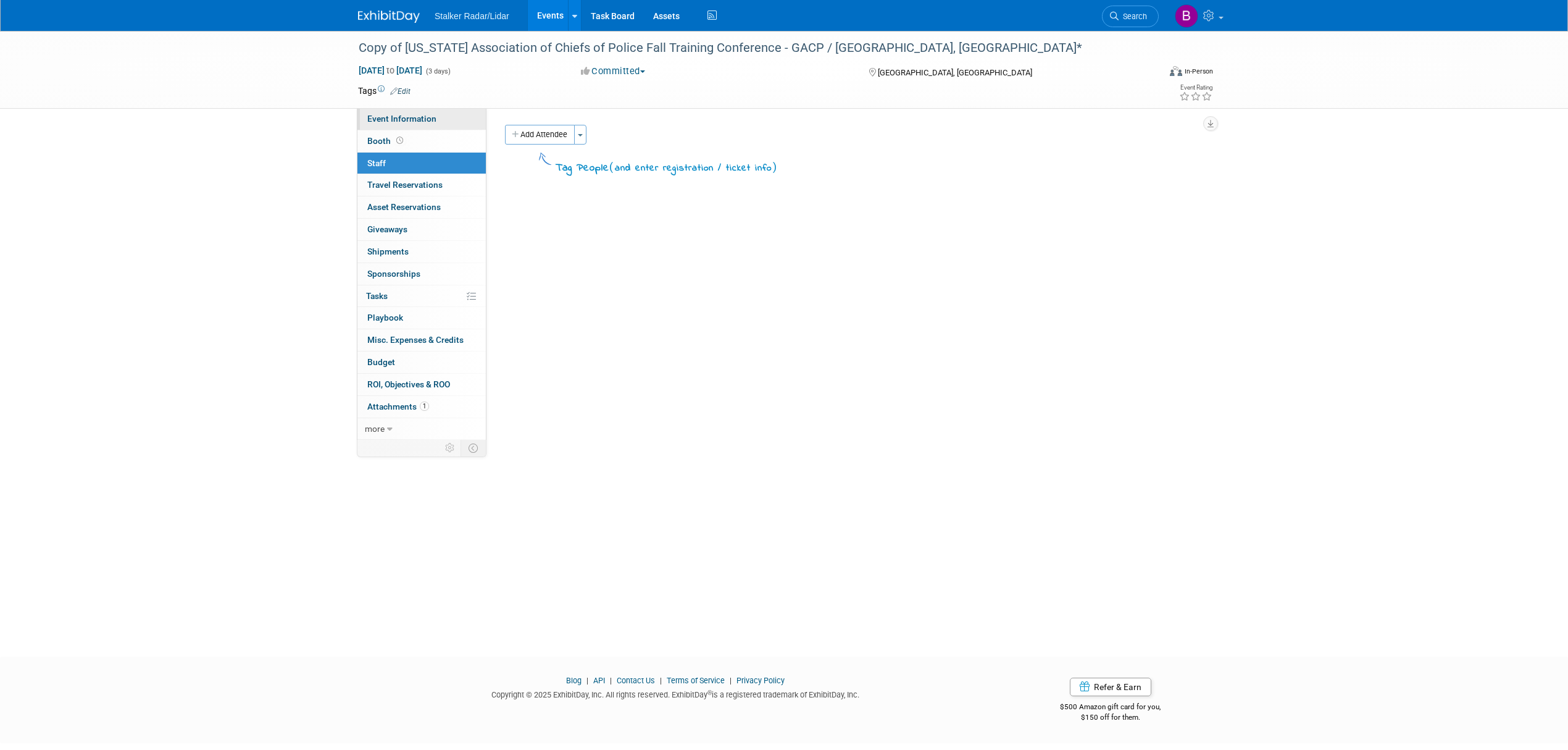
click at [414, 113] on link "Event Information" at bounding box center [422, 119] width 129 height 21
select select "Regional"
select select "Stalker Radar"
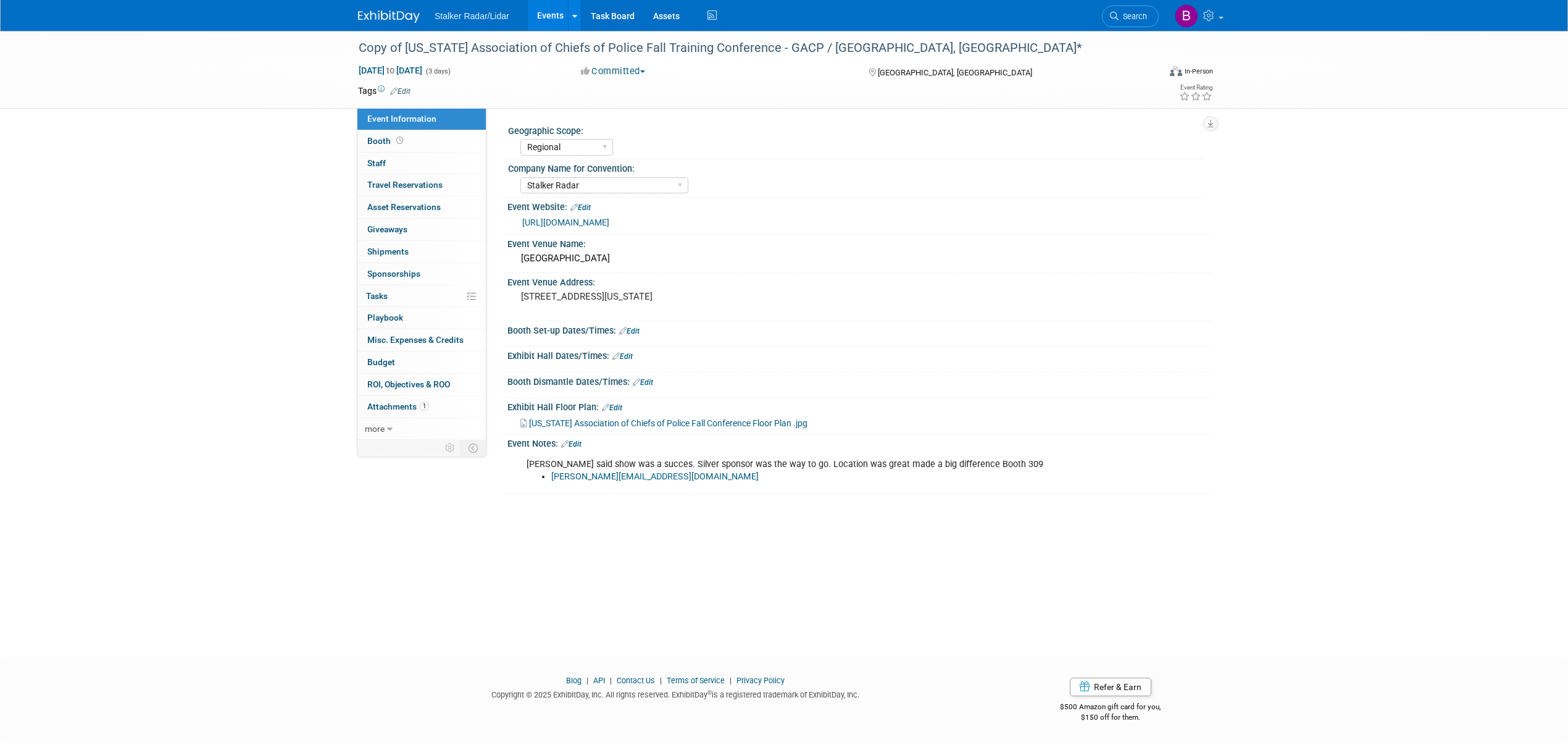
click at [652, 479] on li "[PERSON_NAME][EMAIL_ADDRESS][DOMAIN_NAME]" at bounding box center [809, 476] width 516 height 13
click at [633, 431] on div "[US_STATE] Association of Chiefs of Police Fall Conference Floor Plan .jpg" at bounding box center [859, 422] width 702 height 18
click at [615, 407] on link "Edit" at bounding box center [612, 408] width 21 height 9
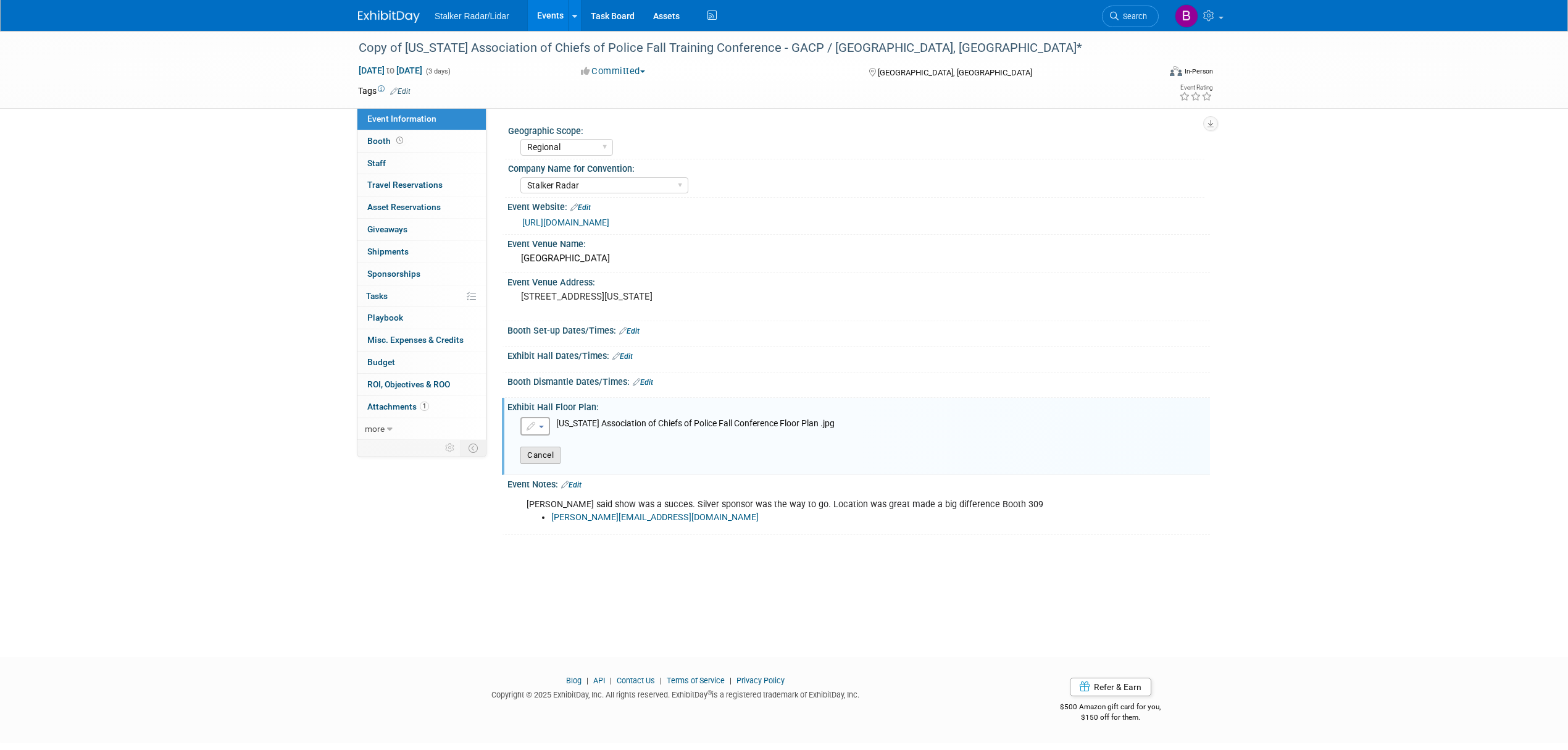
click at [546, 447] on button "Cancel" at bounding box center [540, 455] width 40 height 17
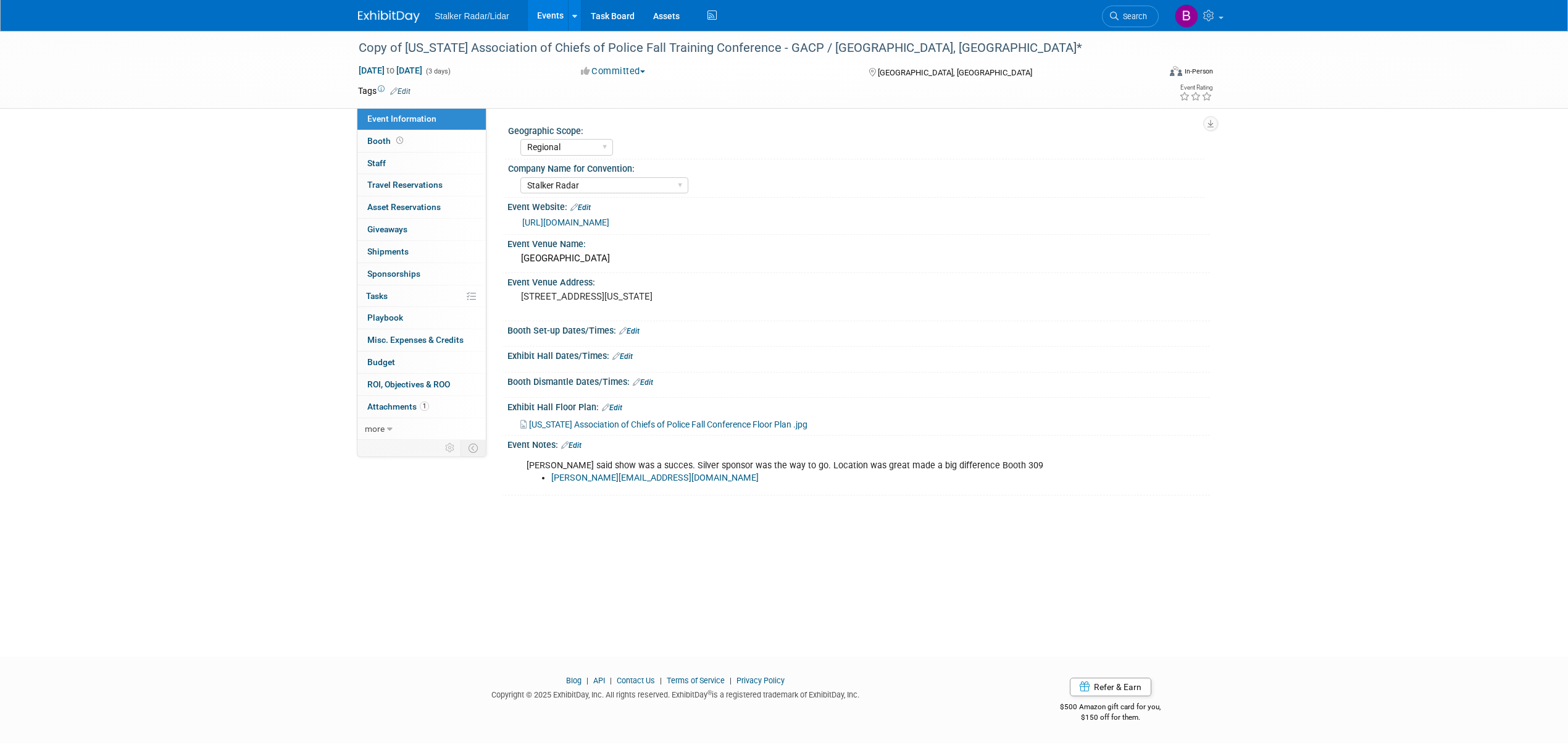
click at [617, 407] on link "Edit" at bounding box center [612, 408] width 21 height 9
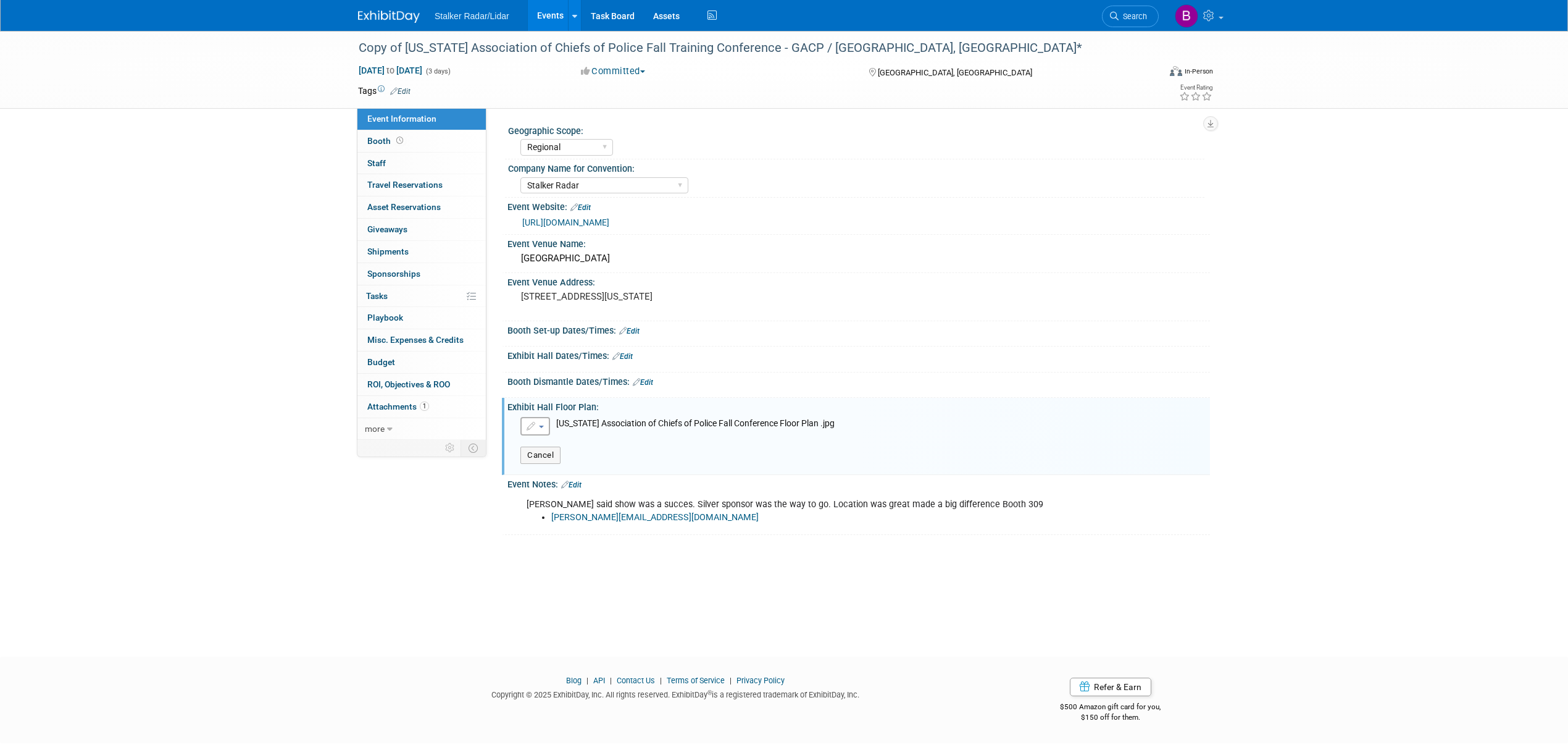
click at [544, 427] on button "button" at bounding box center [534, 426] width 29 height 19
click at [812, 349] on div "Exhibit Hall Dates/Times: Edit" at bounding box center [859, 355] width 702 height 16
click at [541, 426] on span "button" at bounding box center [541, 426] width 5 height 3
click at [563, 462] on link "Remove attachment" at bounding box center [588, 464] width 135 height 17
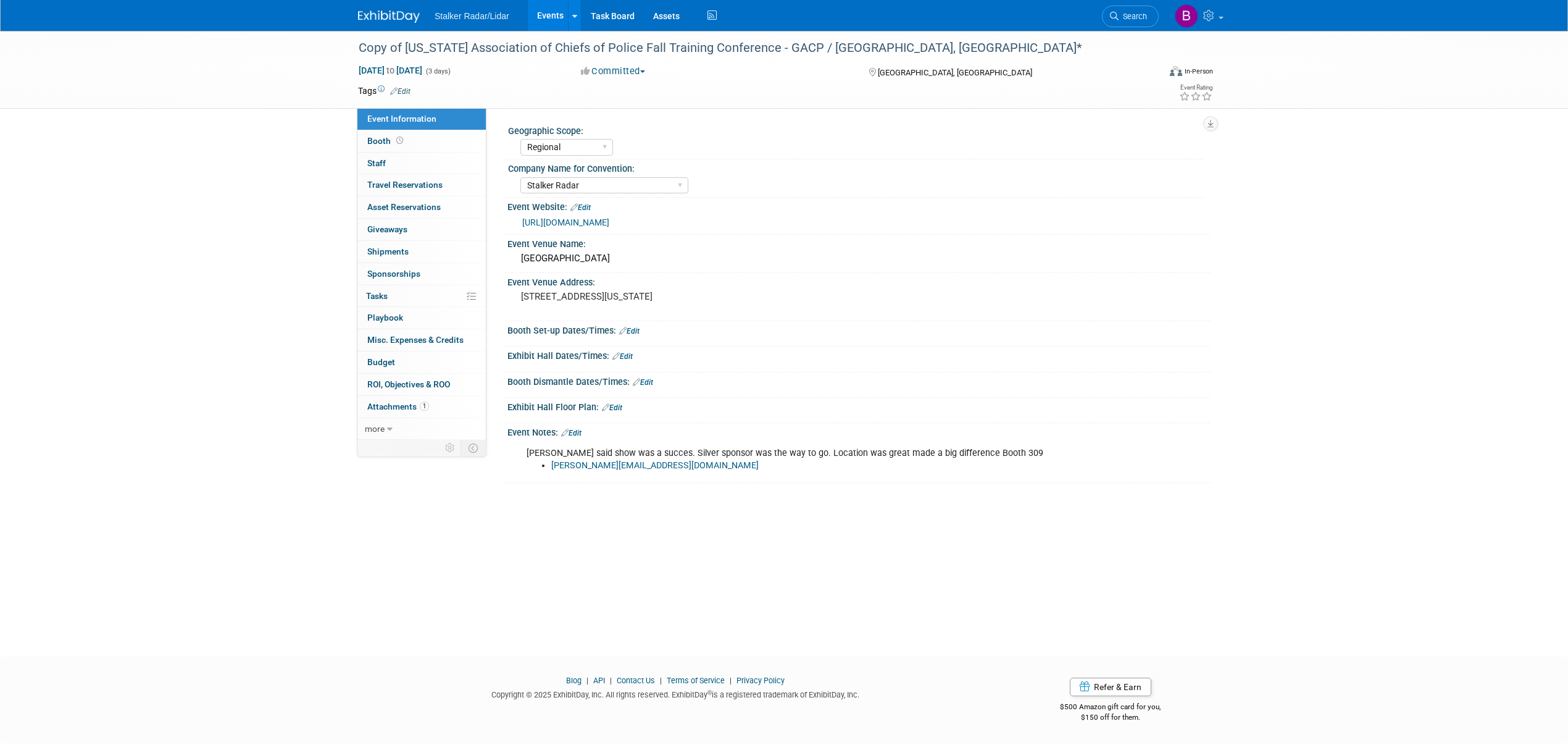
click at [574, 431] on link "Edit" at bounding box center [571, 433] width 21 height 9
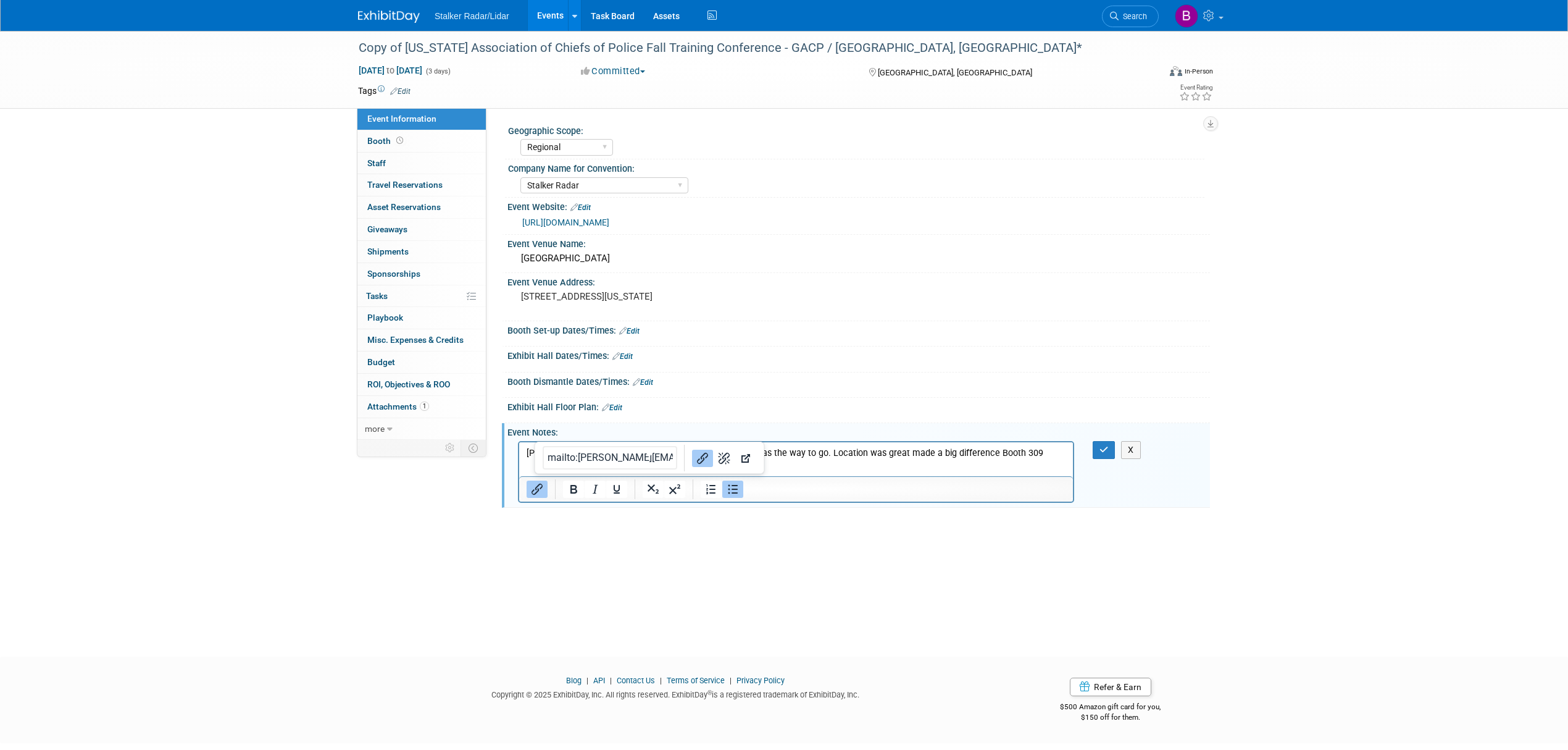
drag, startPoint x: 658, startPoint y: 468, endPoint x: 1017, endPoint y: 918, distance: 575.7
click at [519, 470] on html "[PERSON_NAME] said show was a succes. Silver sponsor was the way to go. Locatio…" at bounding box center [796, 456] width 554 height 29
click at [808, 468] on li "[PERSON_NAME][EMAIL_ADDRESS][DOMAIN_NAME]﻿" at bounding box center [809, 465] width 515 height 13
click at [803, 460] on li "[PERSON_NAME][EMAIL_ADDRESS][DOMAIN_NAME]﻿" at bounding box center [809, 465] width 515 height 13
click at [998, 448] on p "[PERSON_NAME] said show was a succes. Silver sponsor was the way to go. Locatio…" at bounding box center [796, 453] width 540 height 13
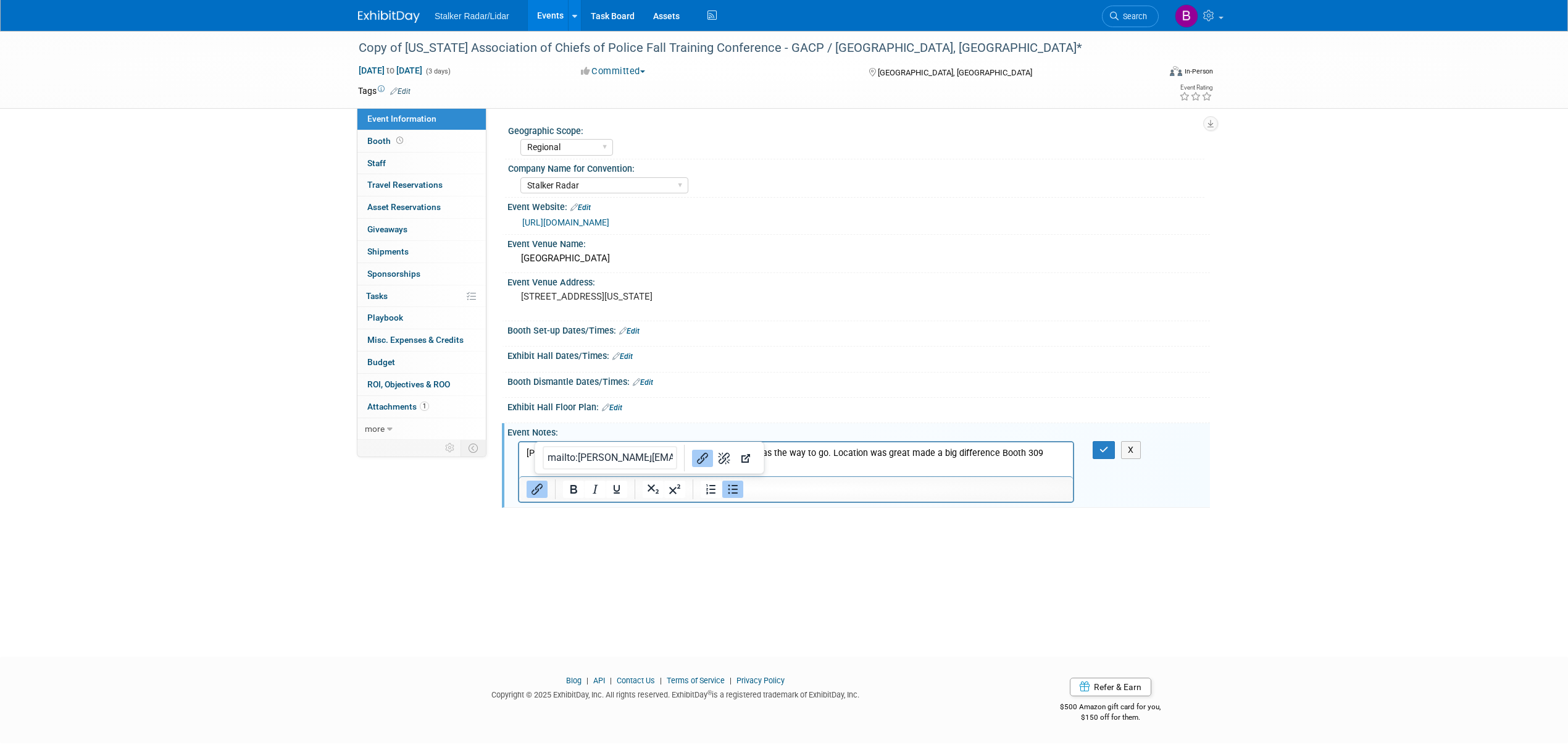
drag, startPoint x: 658, startPoint y: 460, endPoint x: 615, endPoint y: 460, distance: 43.0
click at [615, 460] on li "[PERSON_NAME][EMAIL_ADDRESS][DOMAIN_NAME]﻿" at bounding box center [809, 465] width 515 height 13
drag, startPoint x: 648, startPoint y: 456, endPoint x: 358, endPoint y: 456, distance: 290.0
click at [358, 456] on body "Stalker Radar/Lidar Events Add Event Bulk Upload Events Shareable Event Boards …" at bounding box center [784, 375] width 1568 height 750
type input "com"
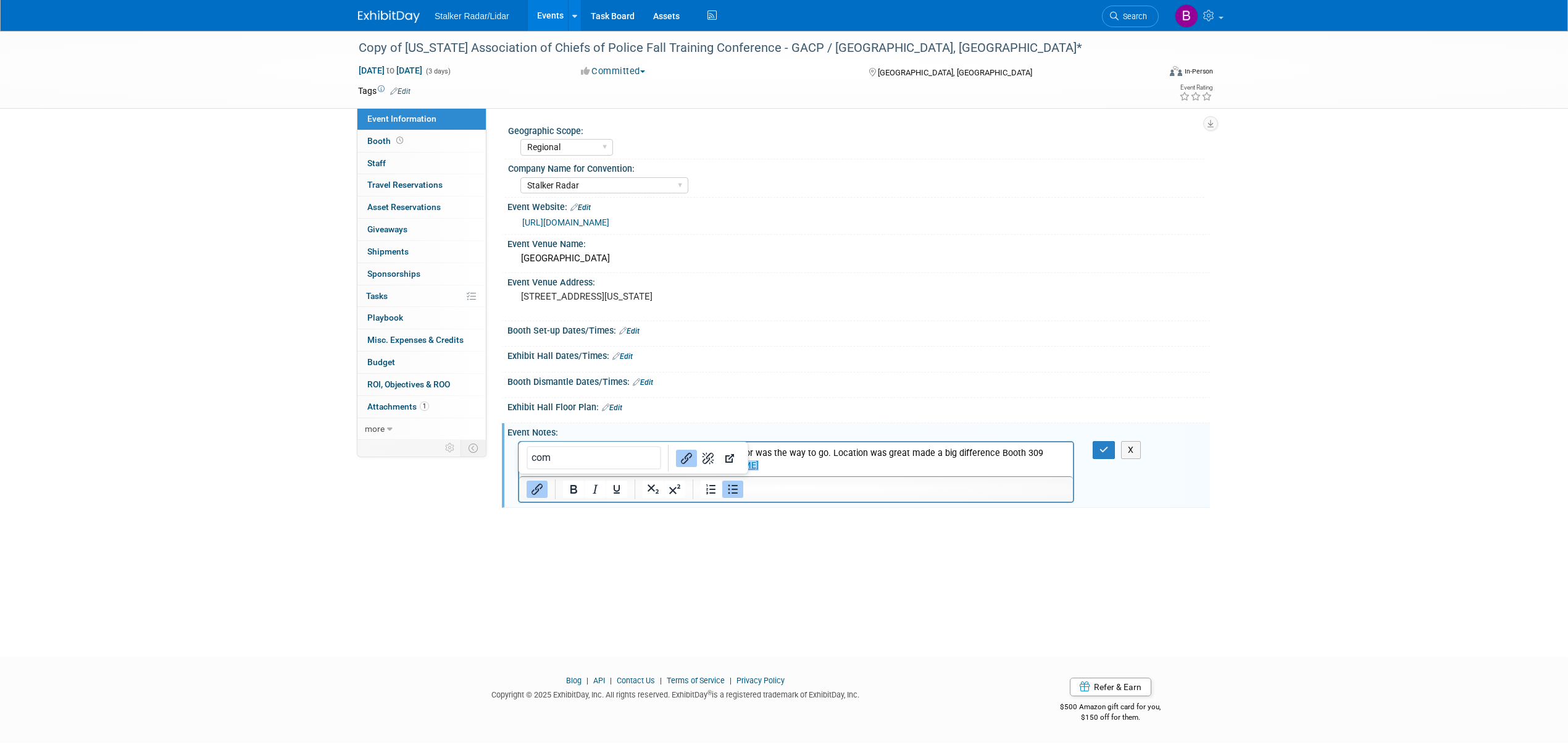
drag, startPoint x: 564, startPoint y: 459, endPoint x: 390, endPoint y: 452, distance: 174.1
click at [390, 452] on body "Stalker Radar/Lidar Events Add Event Bulk Upload Events Shareable Event Boards …" at bounding box center [784, 375] width 1568 height 750
click at [826, 465] on li "[PERSON_NAME][EMAIL_ADDRESS][DOMAIN_NAME]﻿" at bounding box center [809, 465] width 515 height 13
click at [816, 398] on div "Booth Dismantle Dates/Times: Edit Save Changes Cancel" at bounding box center [856, 385] width 708 height 26
drag, startPoint x: 666, startPoint y: 466, endPoint x: 1140, endPoint y: 906, distance: 646.7
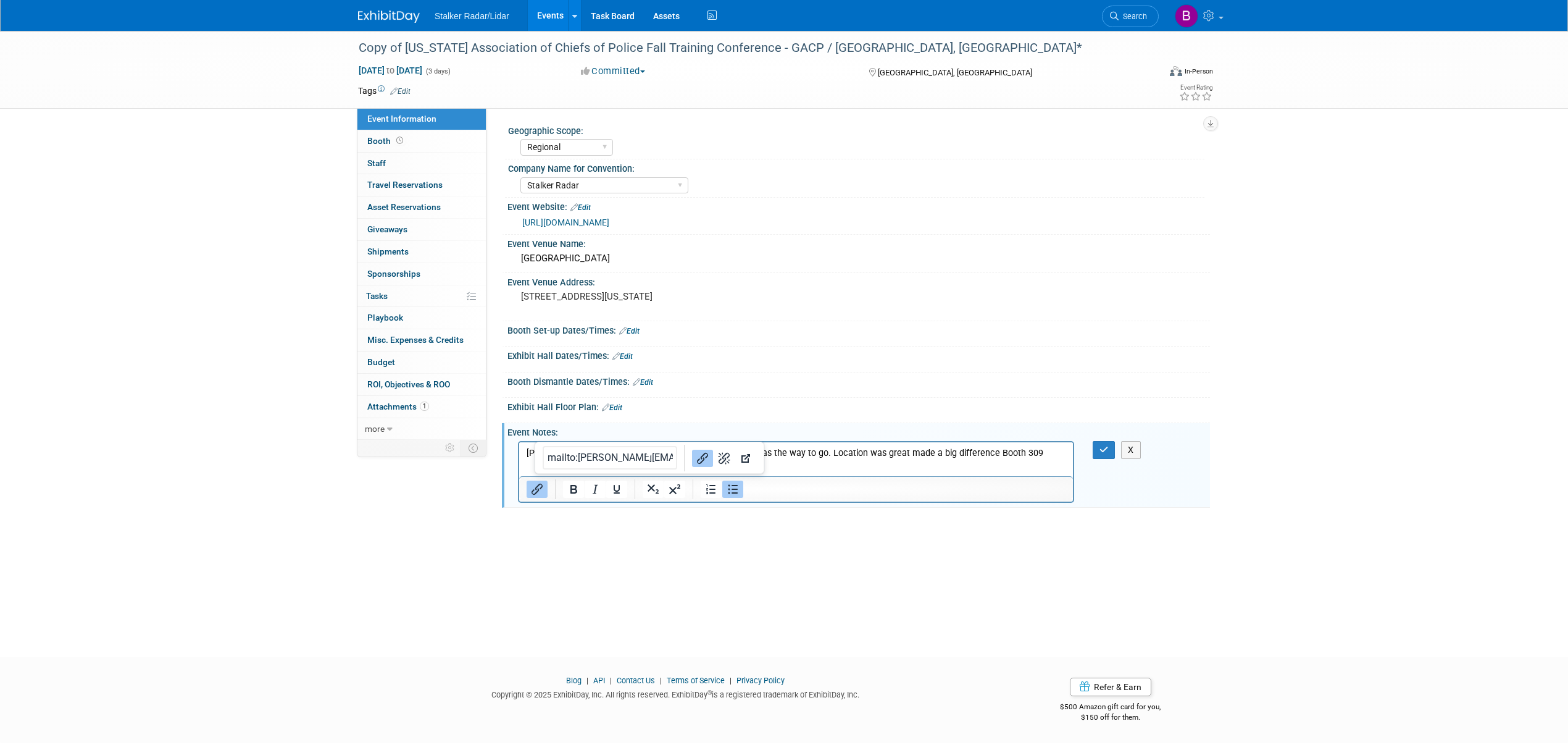
click at [622, 464] on li "[PERSON_NAME][EMAIL_ADDRESS][DOMAIN_NAME]﻿" at bounding box center [809, 465] width 515 height 13
click at [648, 458] on input "mailto:[PERSON_NAME][EMAIL_ADDRESS][DOMAIN_NAME]" at bounding box center [597, 458] width 135 height 23
click at [1002, 451] on p "[PERSON_NAME] said show was a succes. Silver sponsor was the way to go. Locatio…" at bounding box center [796, 453] width 540 height 13
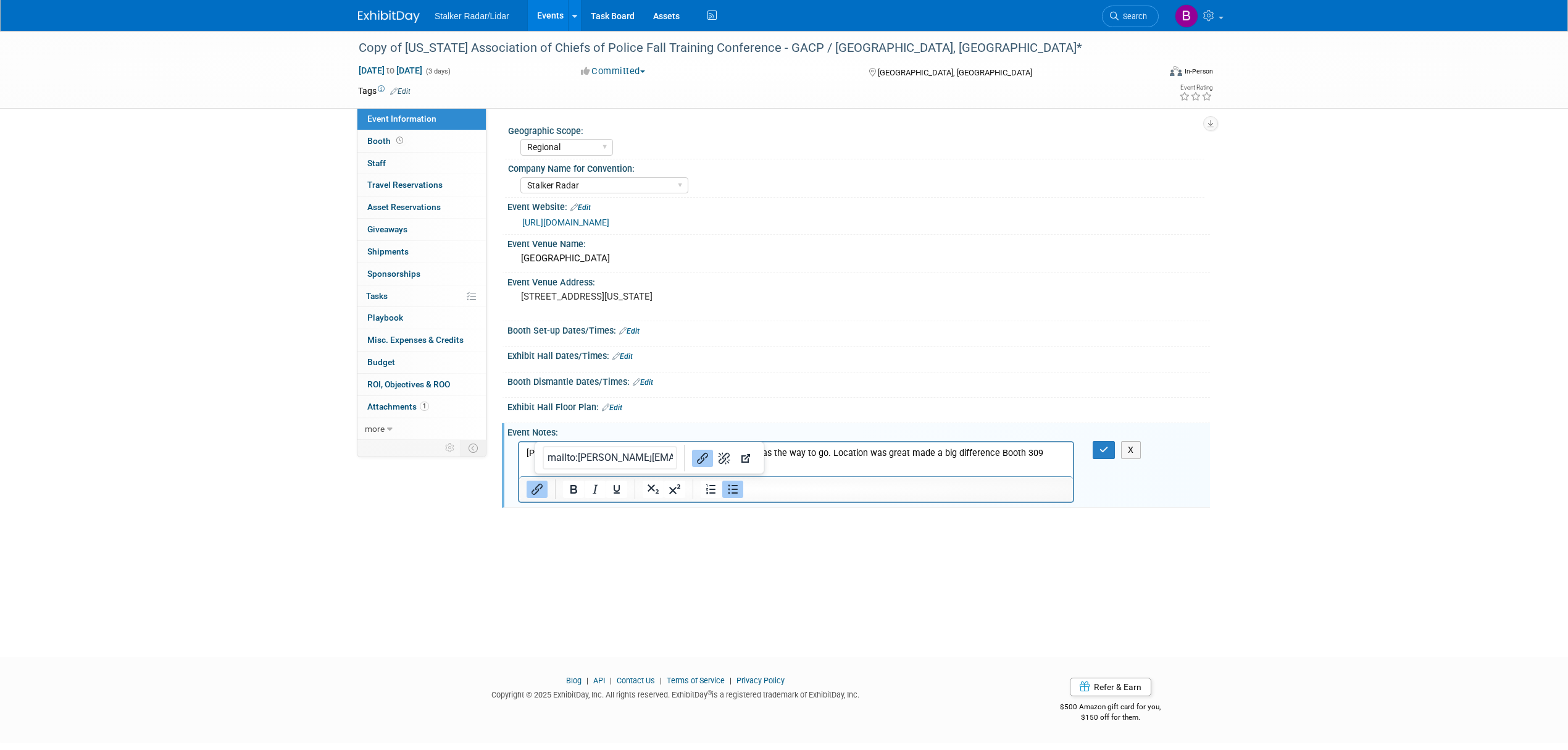
drag, startPoint x: 984, startPoint y: 460, endPoint x: 709, endPoint y: 460, distance: 275.0
click at [709, 460] on li "[PERSON_NAME][EMAIL_ADDRESS][DOMAIN_NAME]﻿" at bounding box center [809, 465] width 515 height 13
click at [742, 460] on icon "Open link" at bounding box center [746, 459] width 9 height 9
click at [586, 209] on link "Edit" at bounding box center [580, 207] width 21 height 9
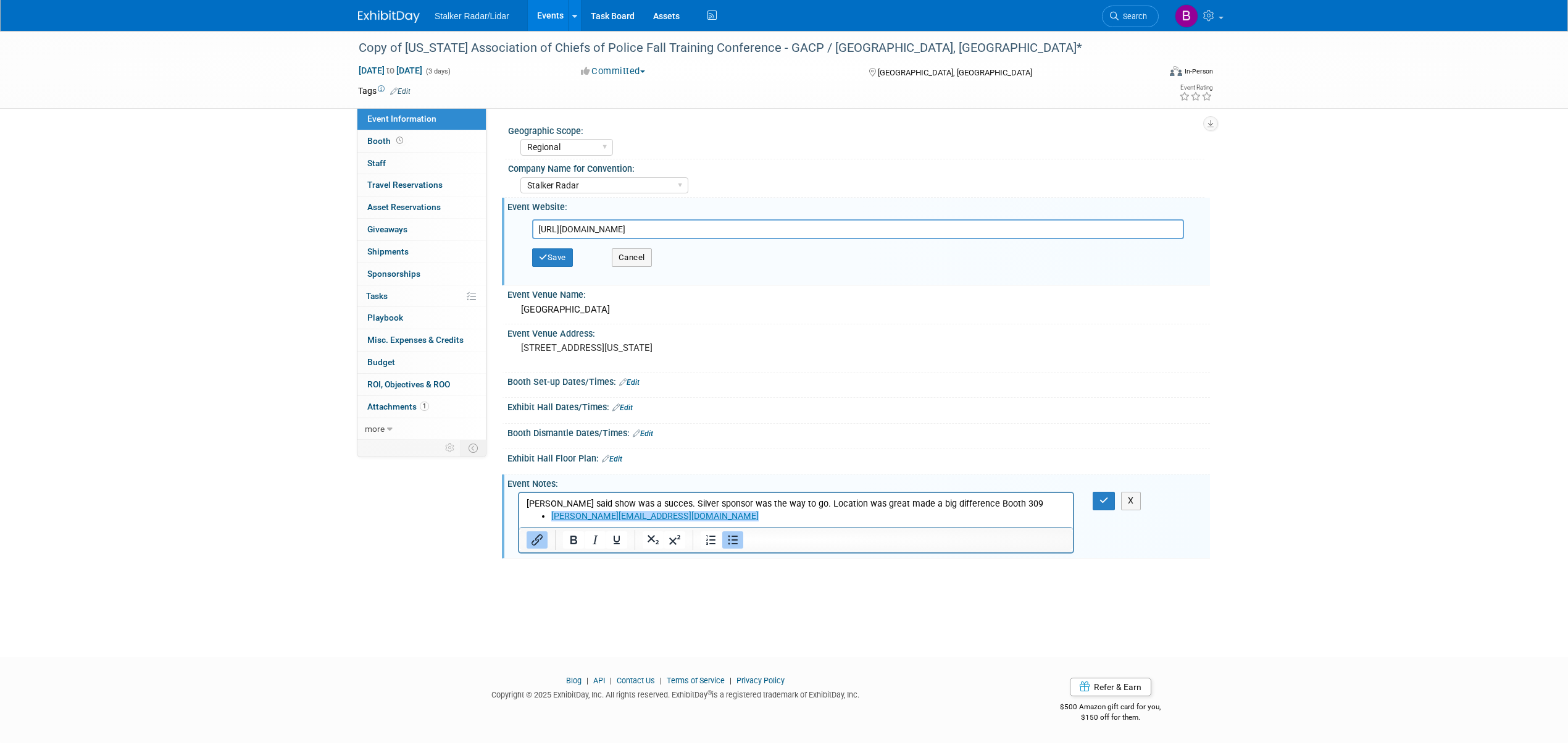
drag, startPoint x: 884, startPoint y: 218, endPoint x: 872, endPoint y: 228, distance: 15.6
click at [876, 223] on div "[URL][DOMAIN_NAME] Save Cancel" at bounding box center [860, 247] width 678 height 65
click at [636, 257] on button "Cancel" at bounding box center [632, 257] width 40 height 19
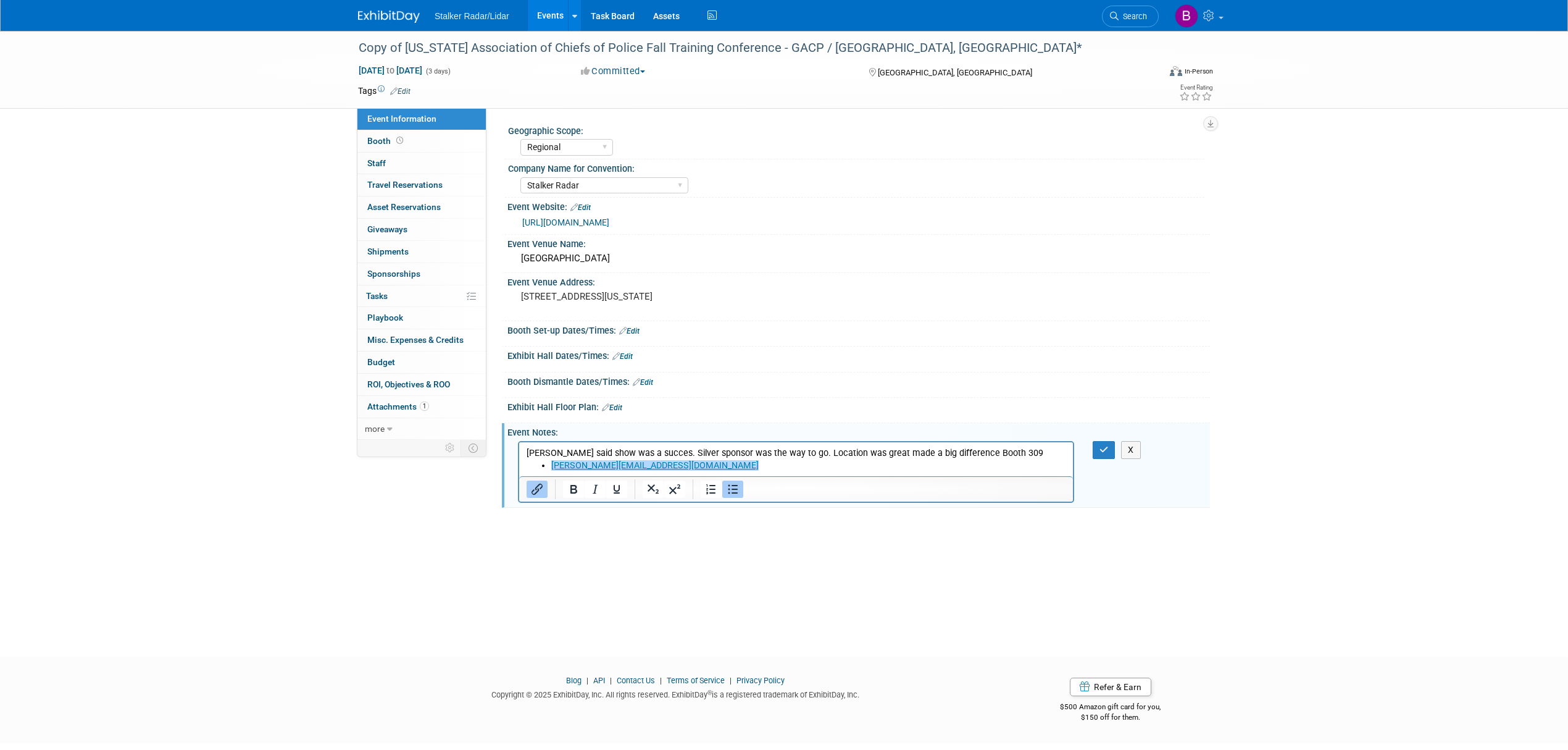
click at [772, 229] on div "[URL][DOMAIN_NAME]" at bounding box center [860, 223] width 678 height 14
click at [609, 217] on link "[URL][DOMAIN_NAME]" at bounding box center [565, 222] width 87 height 10
click at [655, 260] on div "[GEOGRAPHIC_DATA]" at bounding box center [859, 257] width 684 height 19
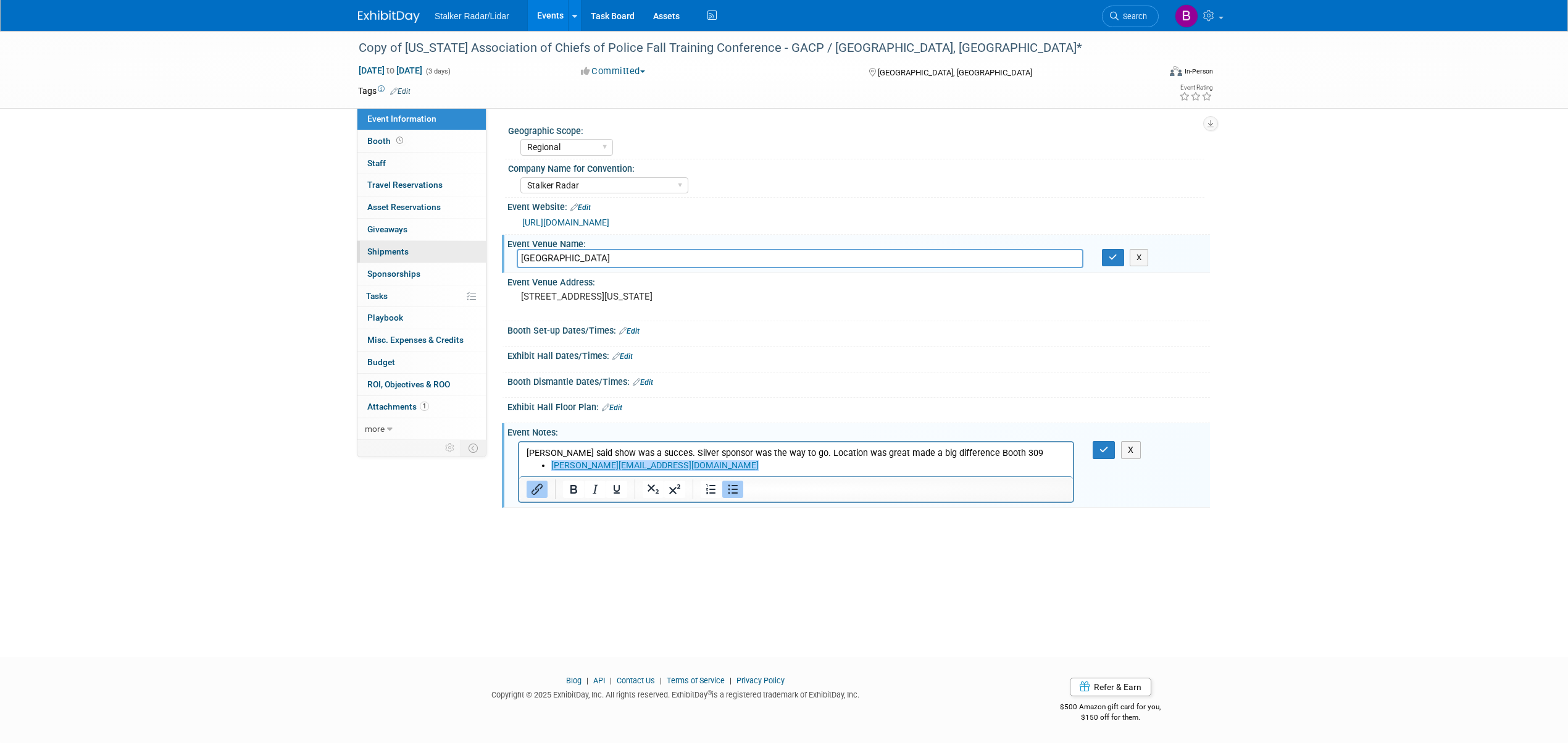
drag, startPoint x: 943, startPoint y: 265, endPoint x: 443, endPoint y: 250, distance: 500.2
click at [443, 250] on div "Event Information Event Info Booth Booth 0 Staff 0 Staff 0 Travel Reservations …" at bounding box center [784, 269] width 870 height 476
click at [1112, 263] on button "button" at bounding box center [1112, 257] width 22 height 17
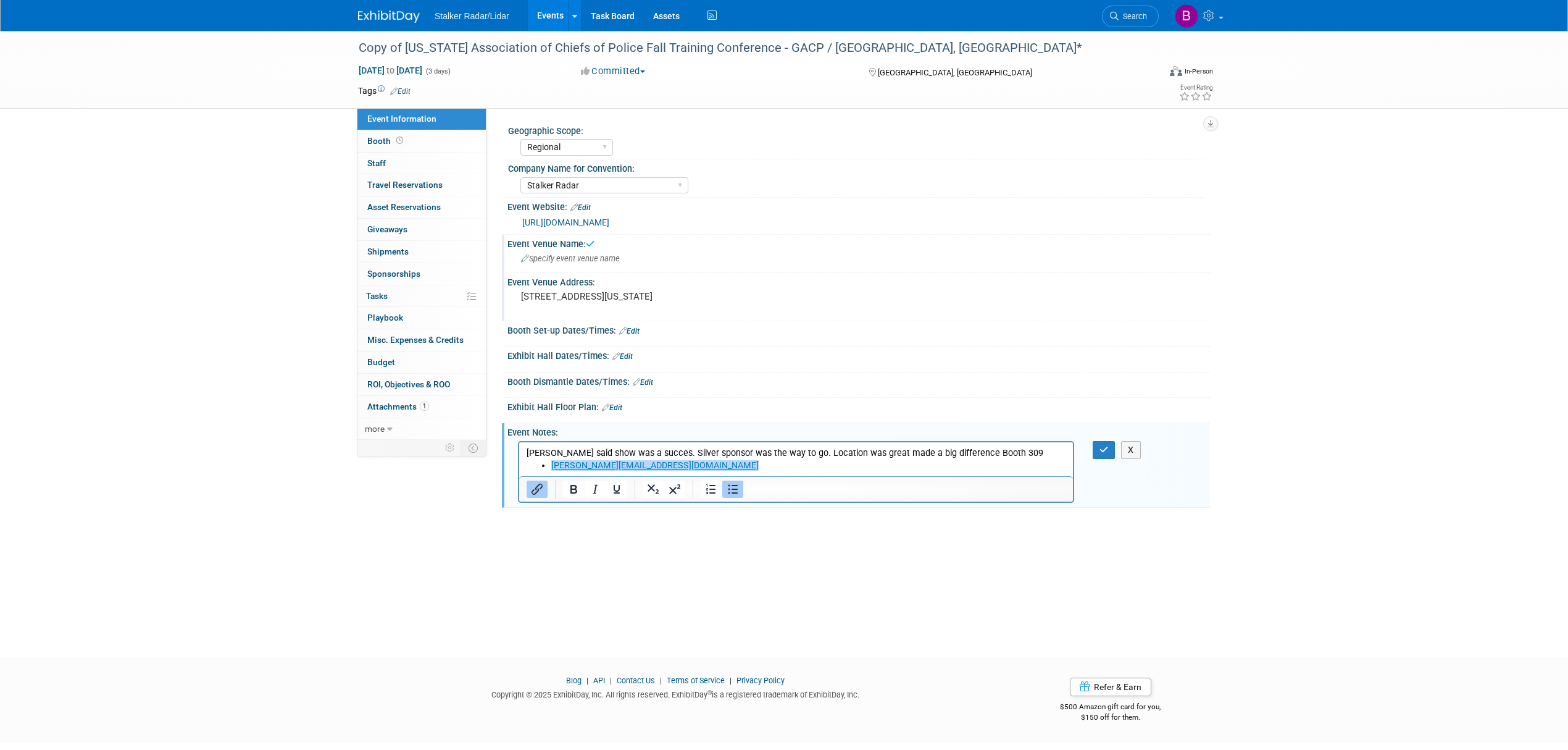
click at [623, 298] on pre "[STREET_ADDRESS][US_STATE]" at bounding box center [653, 296] width 265 height 11
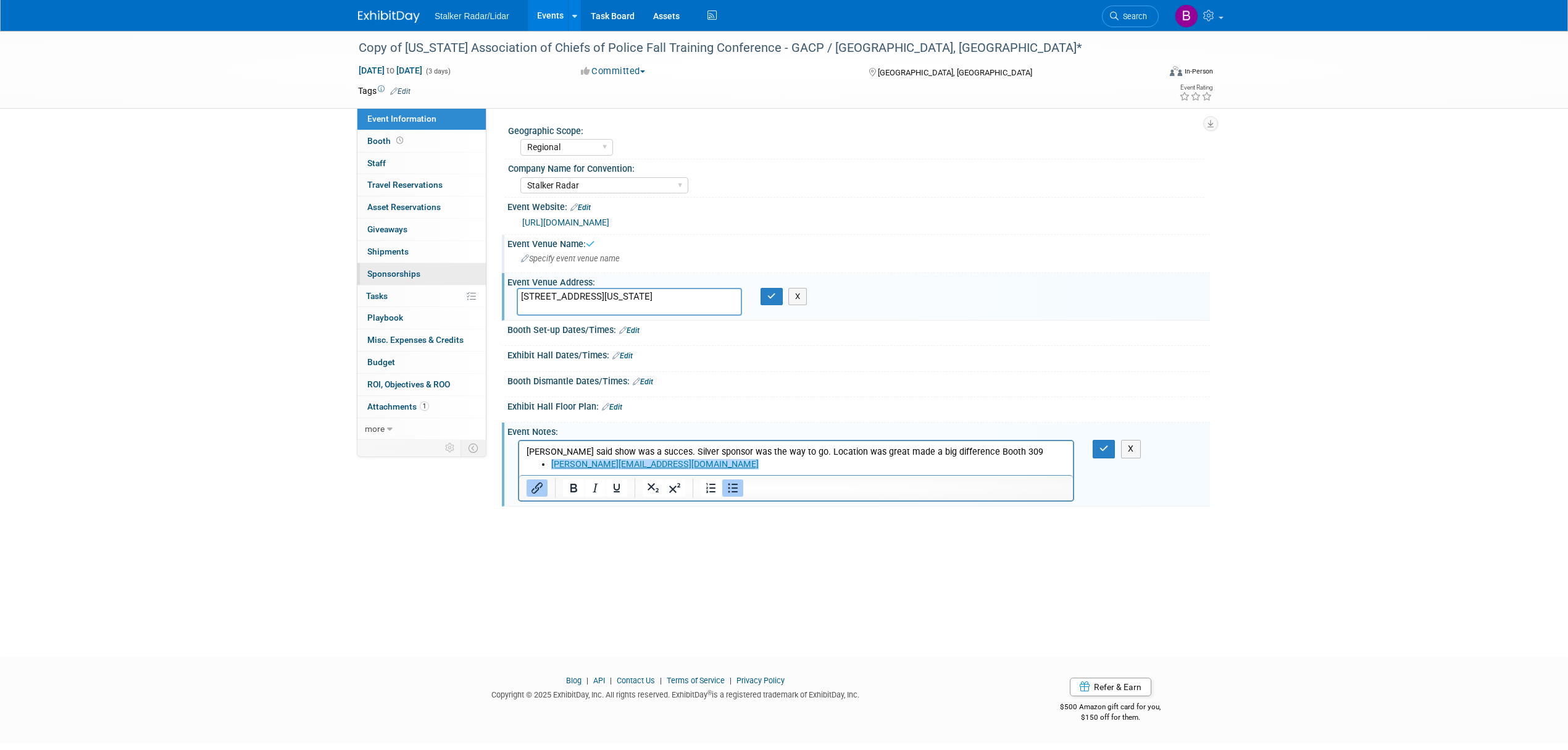
drag, startPoint x: 696, startPoint y: 305, endPoint x: 448, endPoint y: 275, distance: 249.8
click at [448, 275] on div "Event Information Event Info Booth Booth 0 Staff 0 Staff 0 Travel Reservations …" at bounding box center [784, 269] width 870 height 476
type textarea "="
click at [774, 300] on button "button" at bounding box center [771, 296] width 22 height 17
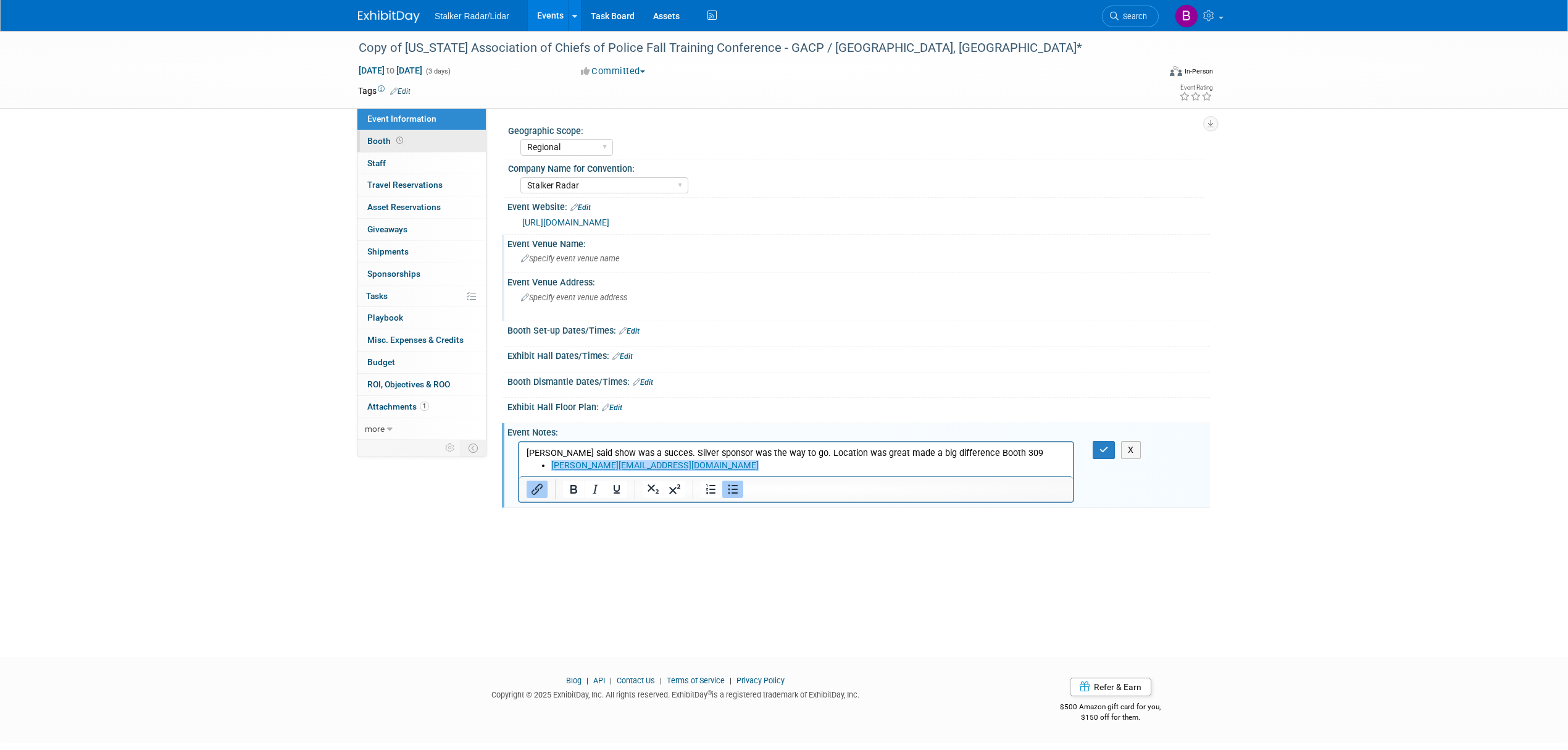
click at [405, 143] on link "Booth" at bounding box center [422, 141] width 129 height 21
